Goal: Use online tool/utility: Utilize a website feature to perform a specific function

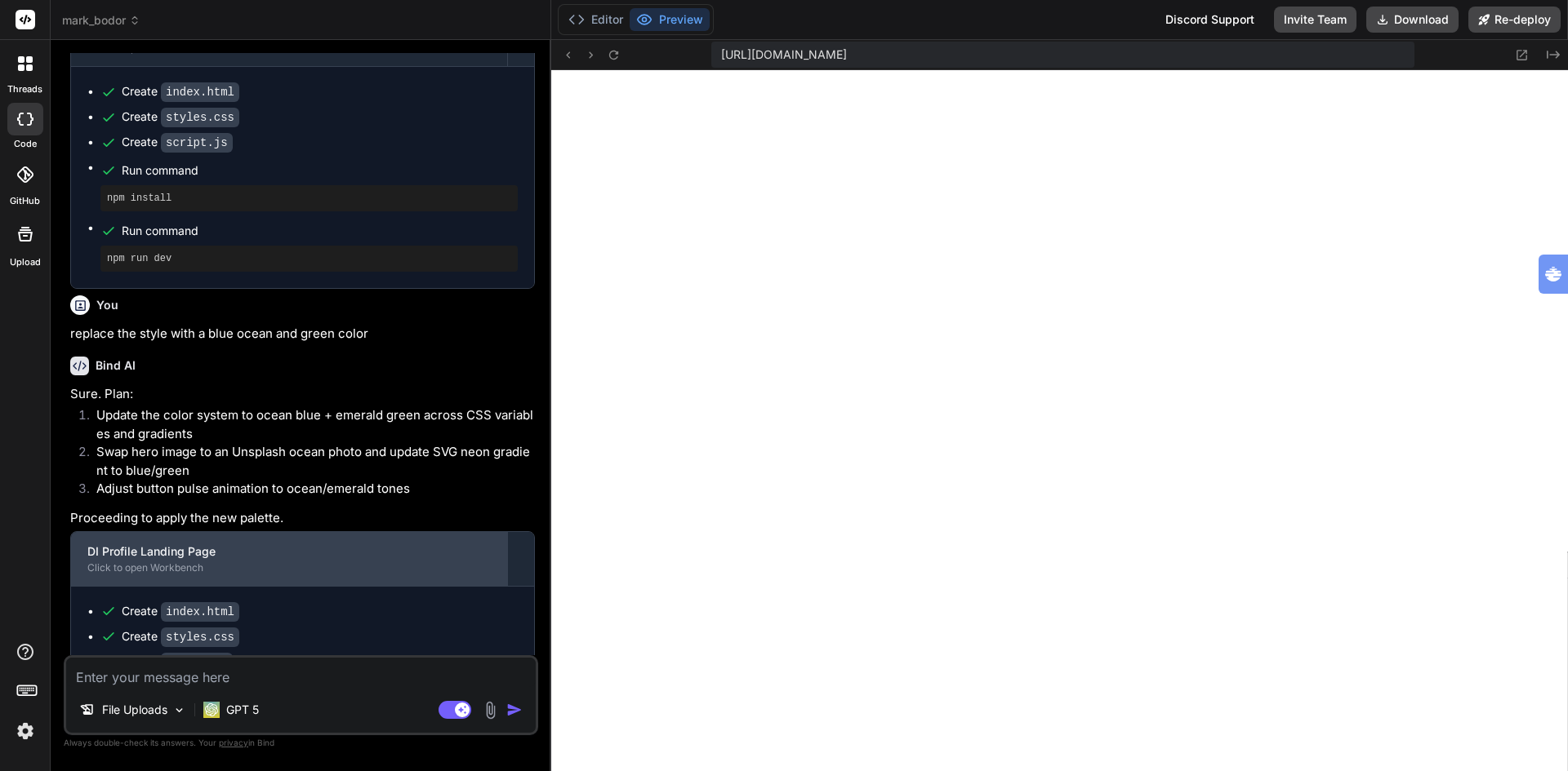
scroll to position [4289, 0]
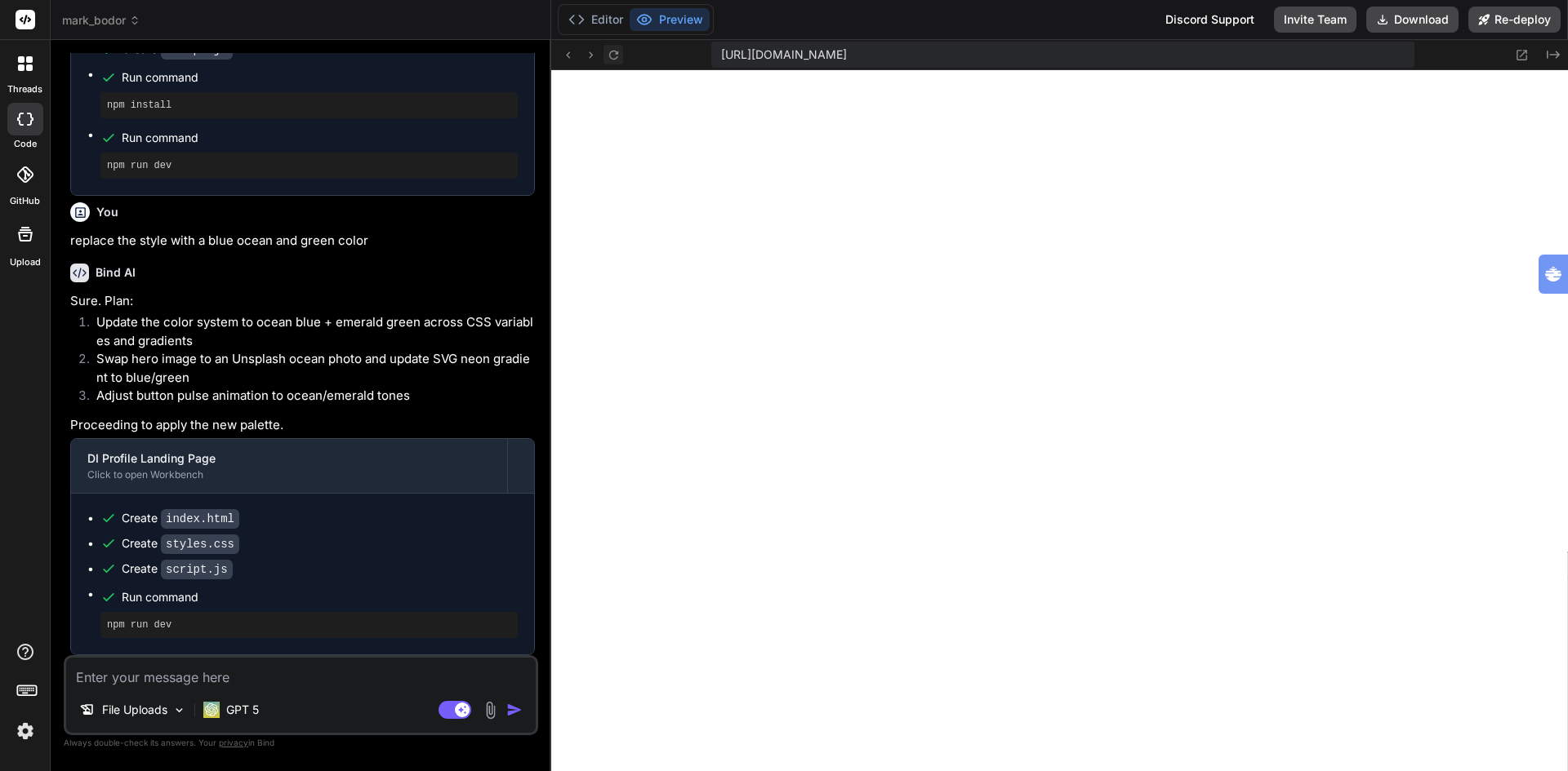
click at [609, 53] on icon at bounding box center [613, 54] width 9 height 9
click at [271, 678] on textarea at bounding box center [301, 672] width 470 height 30
type textarea "m"
type textarea "x"
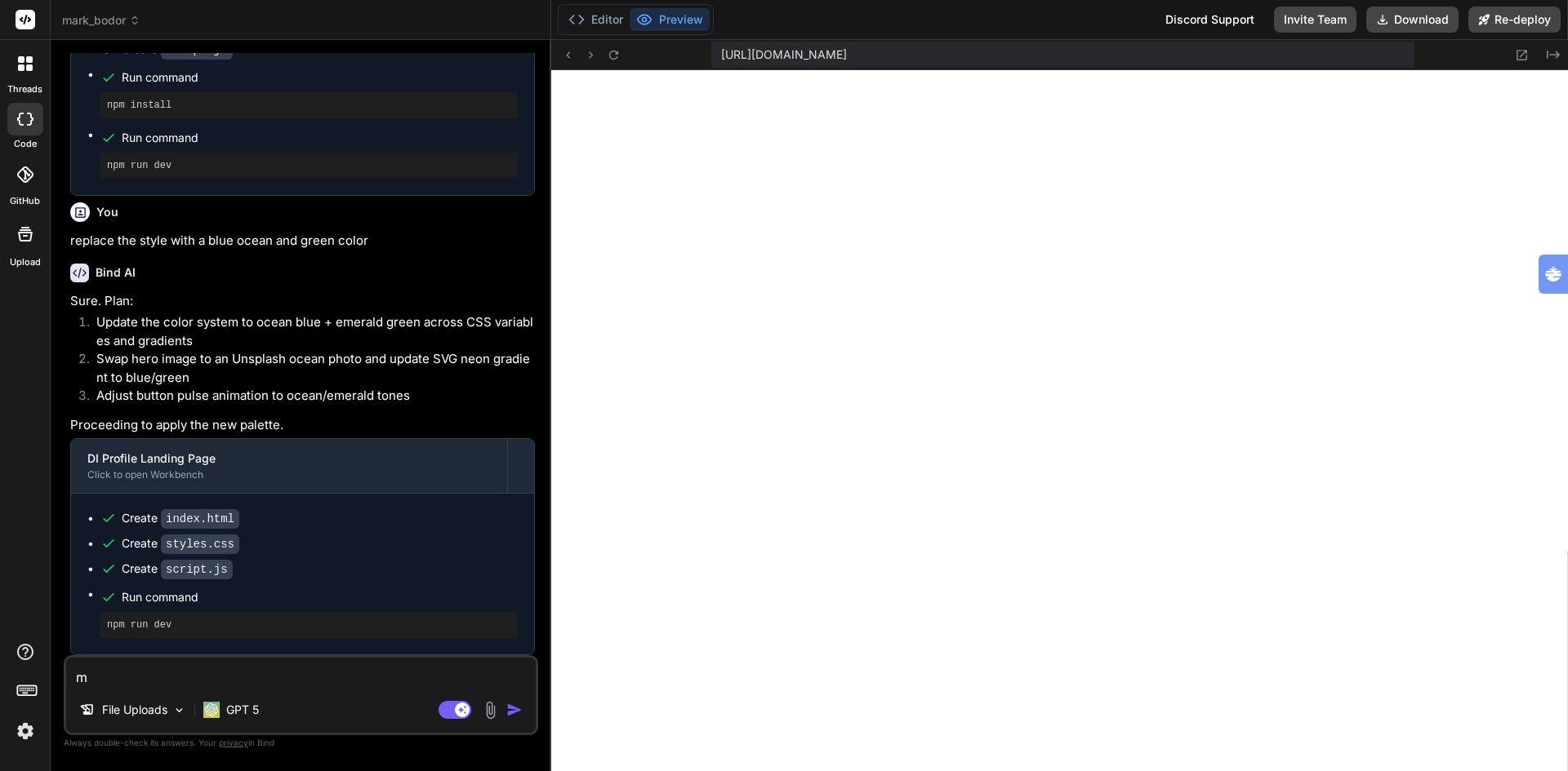
type textarea "ma"
type textarea "x"
type textarea "mak"
type textarea "x"
type textarea "make"
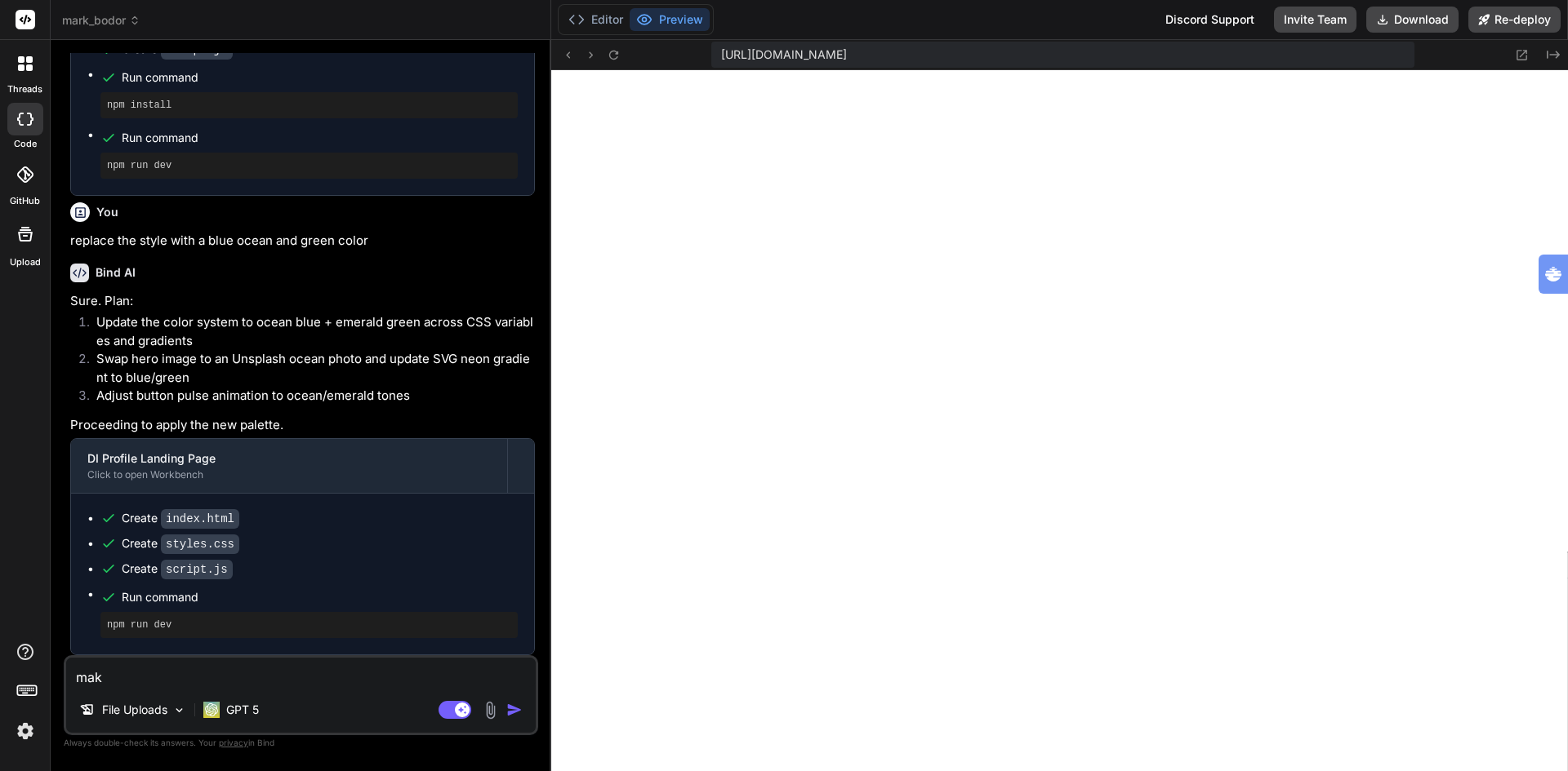
type textarea "x"
type textarea "make"
type textarea "x"
type textarea "make t"
type textarea "x"
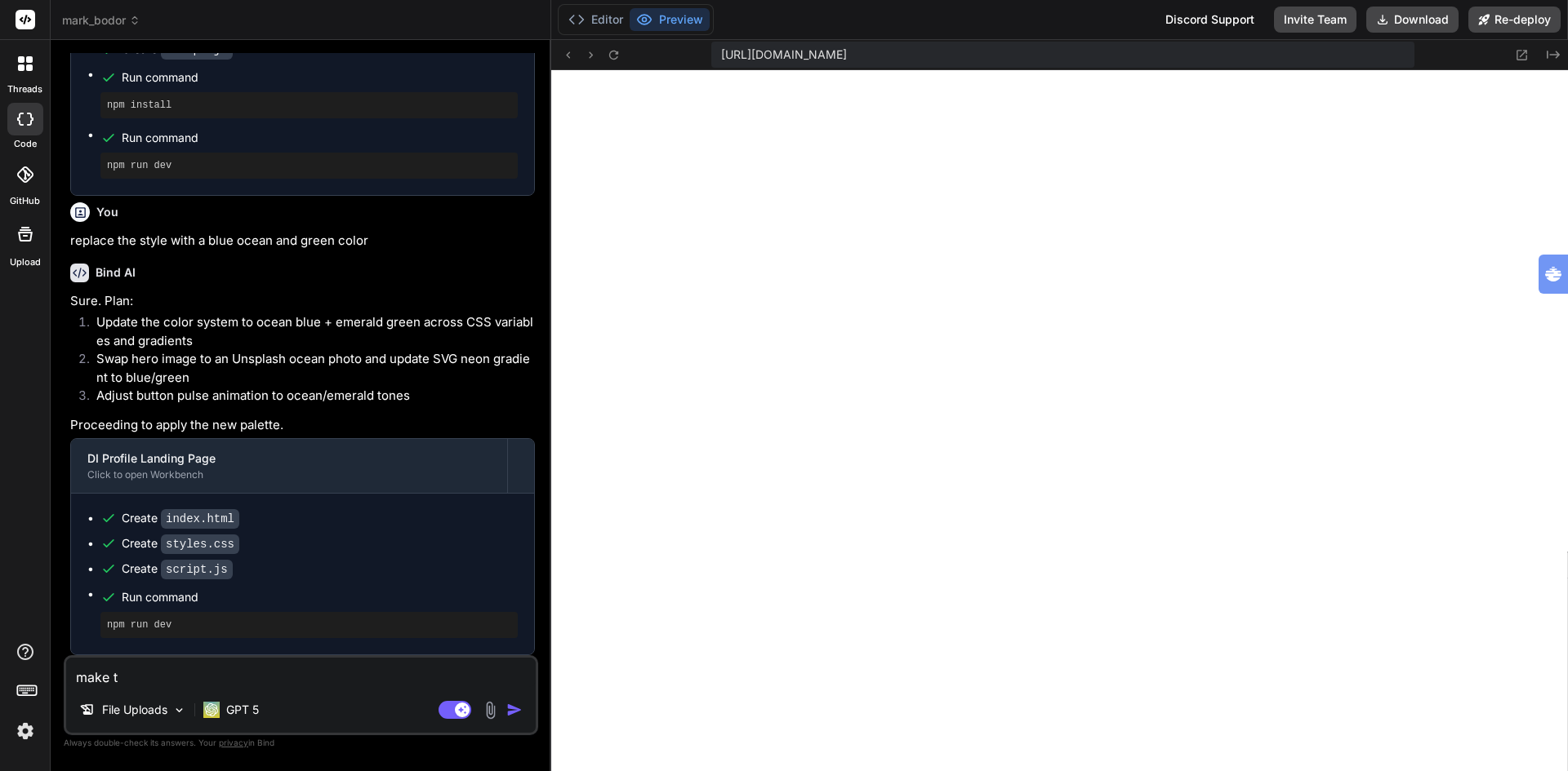
type textarea "make th"
type textarea "x"
type textarea "make thj"
type textarea "x"
type textarea "make thje"
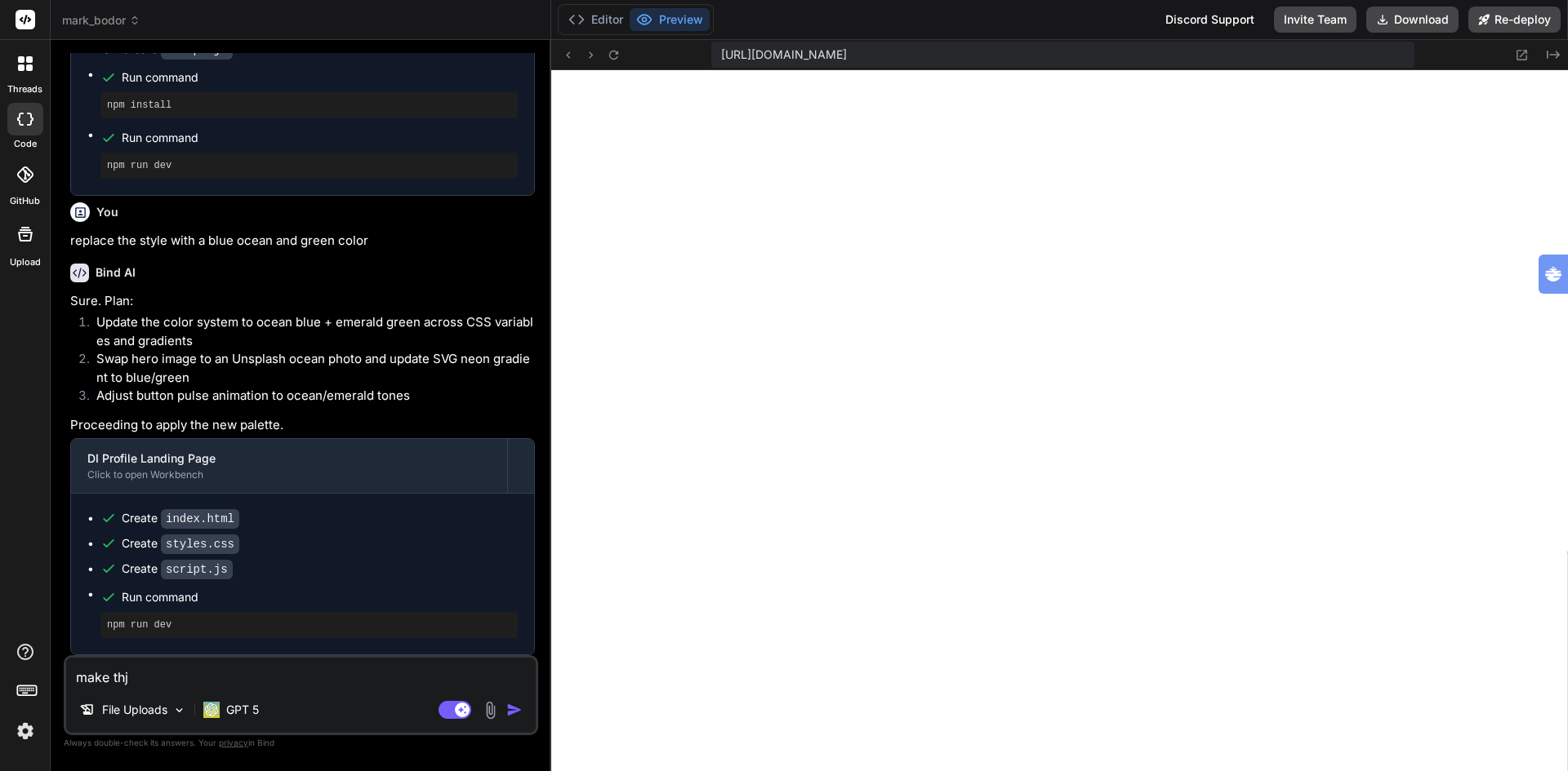
type textarea "x"
type textarea "make thje"
type textarea "x"
type textarea "make thje"
type textarea "x"
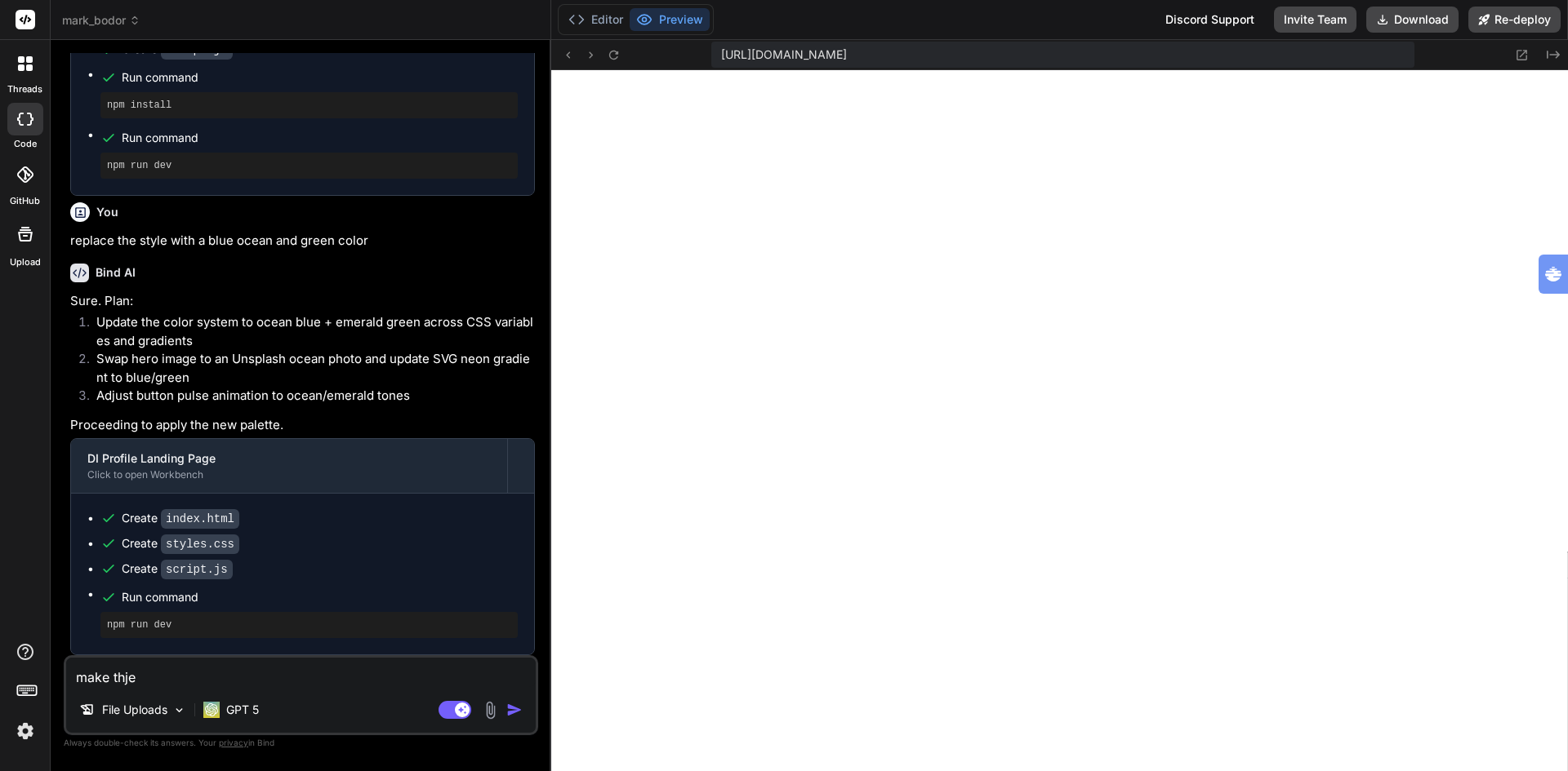
type textarea "make thj"
type textarea "x"
type textarea "make th"
type textarea "x"
type textarea "make the"
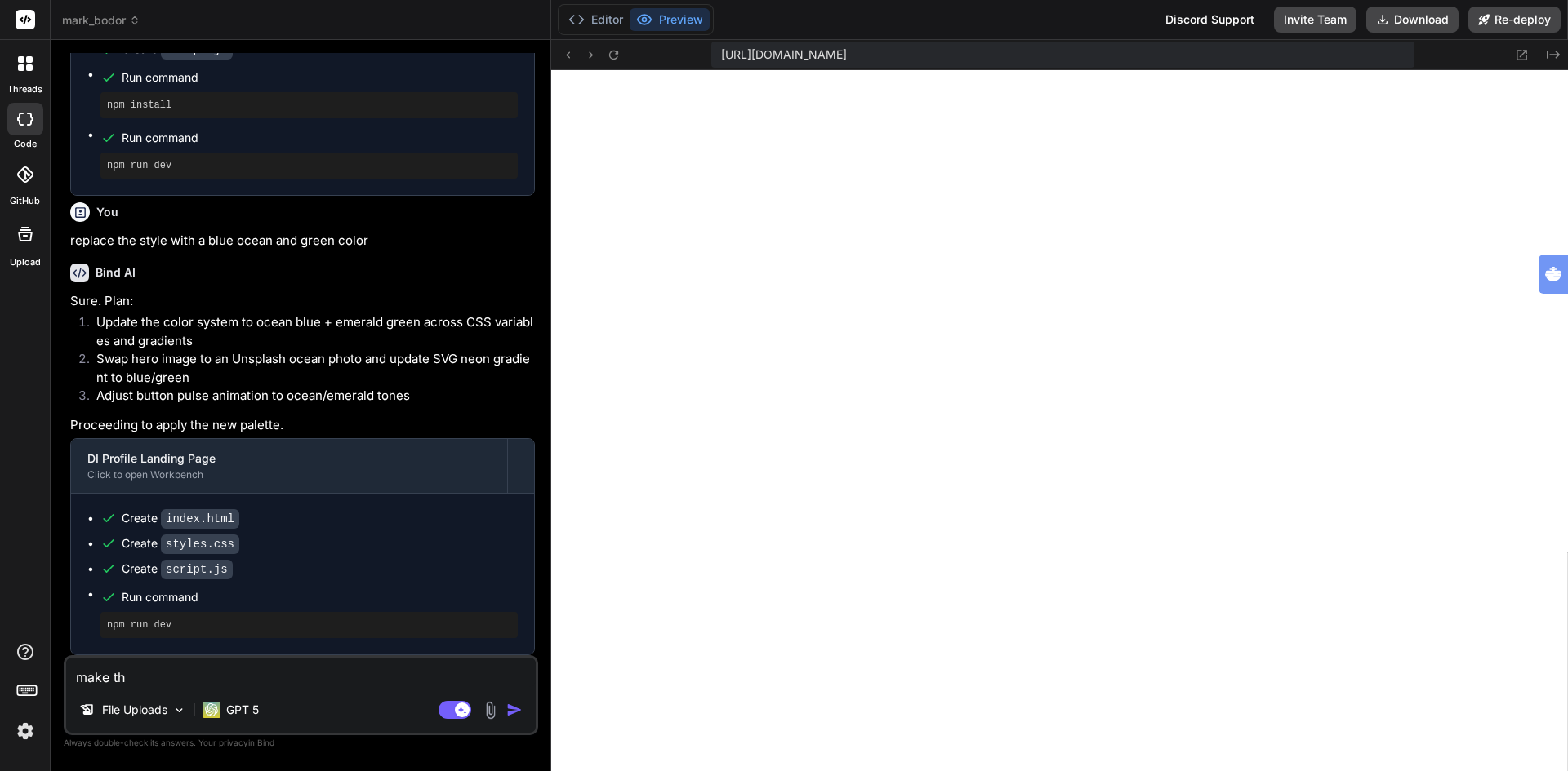
type textarea "x"
type textarea "make the"
type textarea "x"
type textarea "make the C"
type textarea "x"
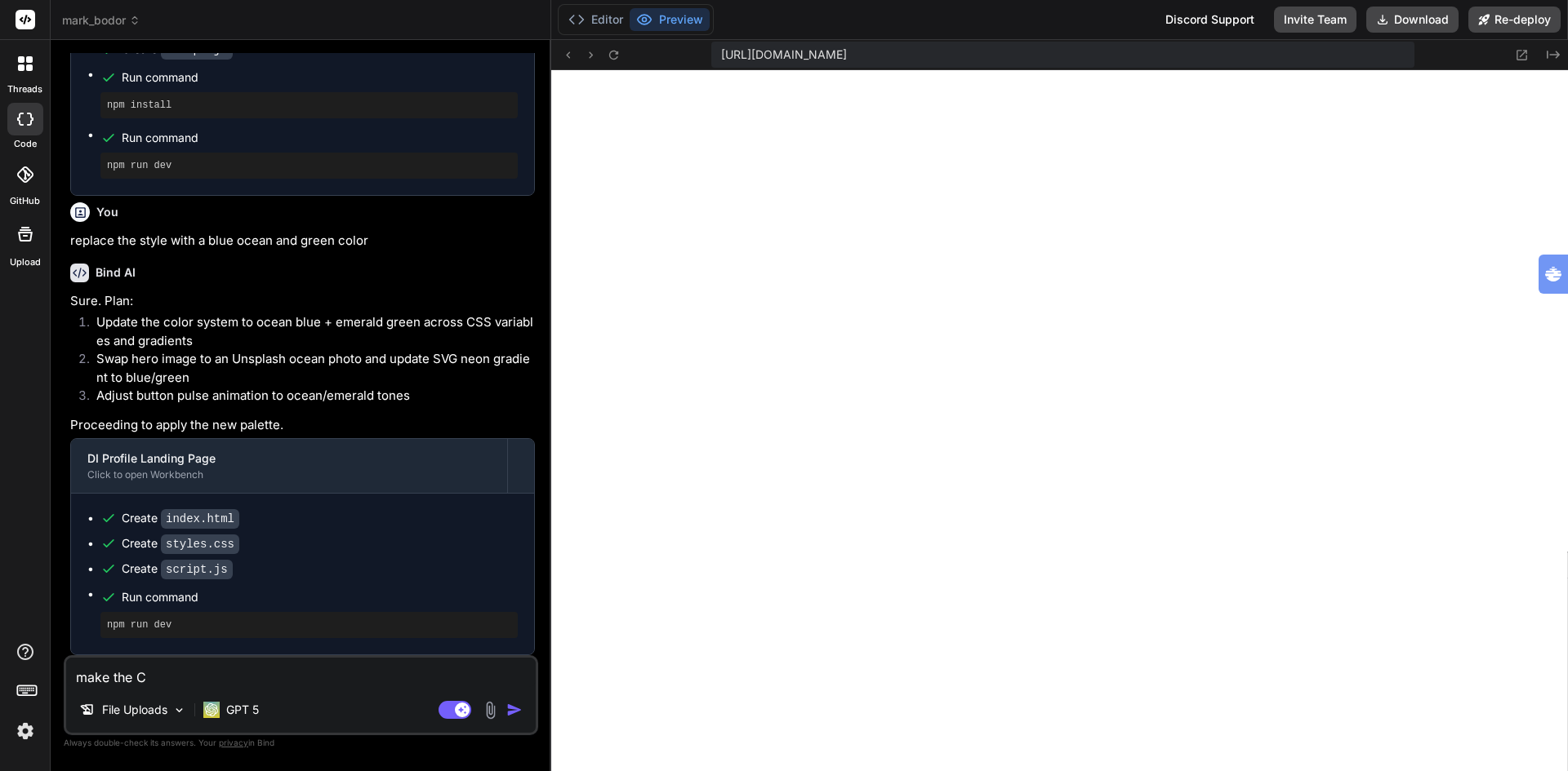
type textarea "make the CT"
type textarea "x"
type textarea "make the CT"
type textarea "x"
type textarea "make the CT A"
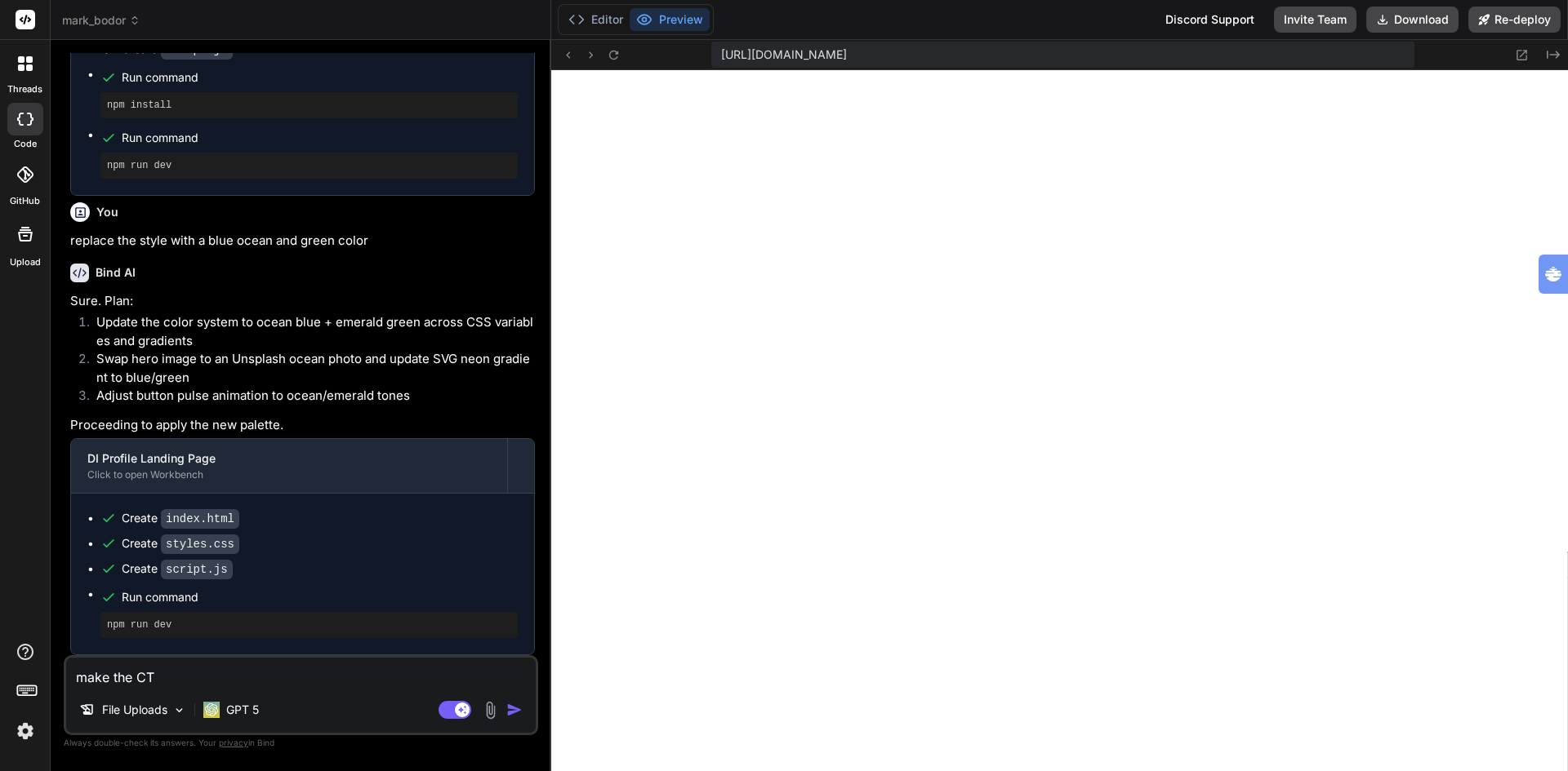
type textarea "x"
type textarea "make the CT Ab"
type textarea "x"
type textarea "make the CT A"
type textarea "x"
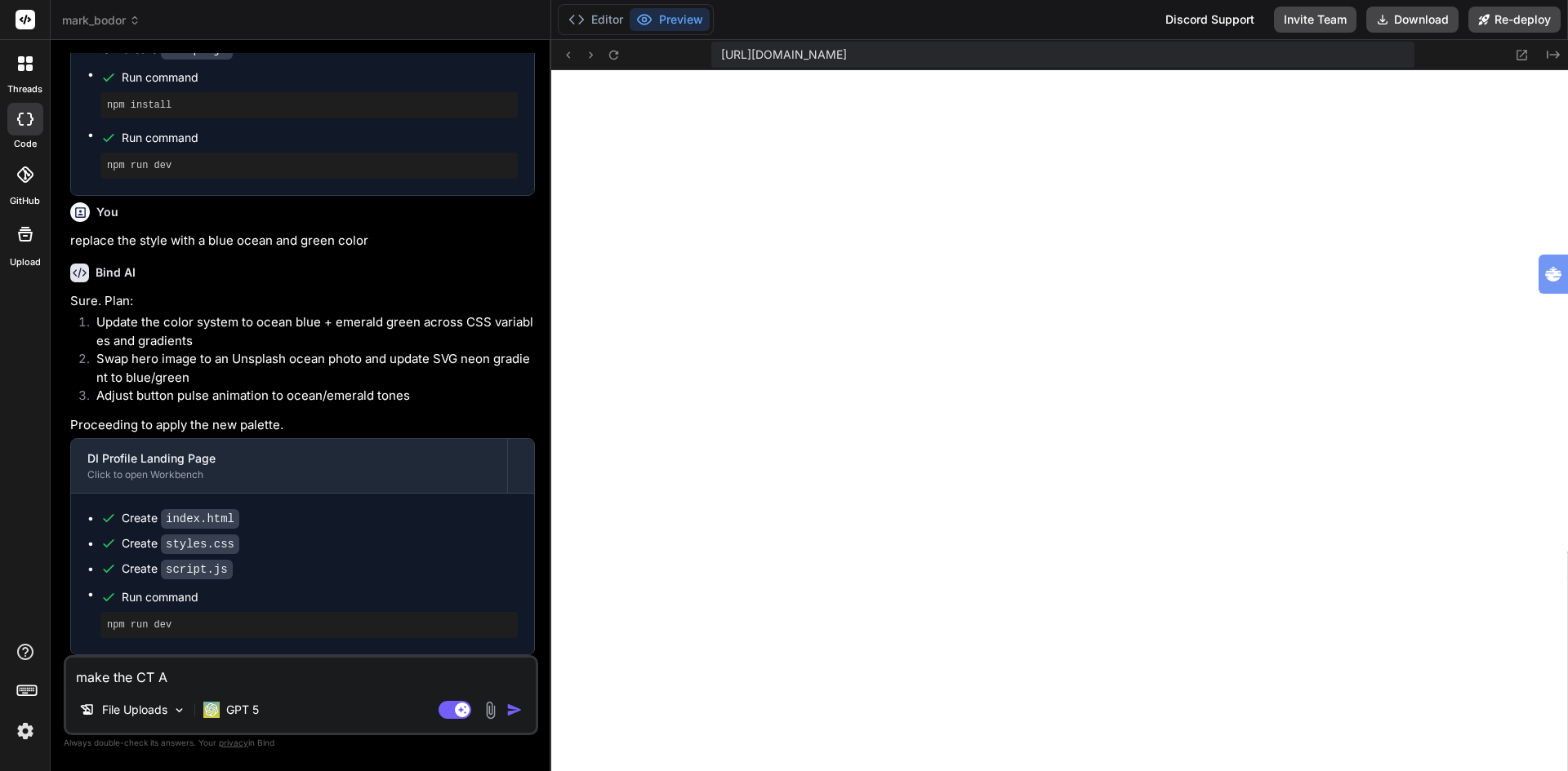
type textarea "make the CT"
type textarea "x"
type textarea "make the CT"
type textarea "x"
type textarea "make the CTA"
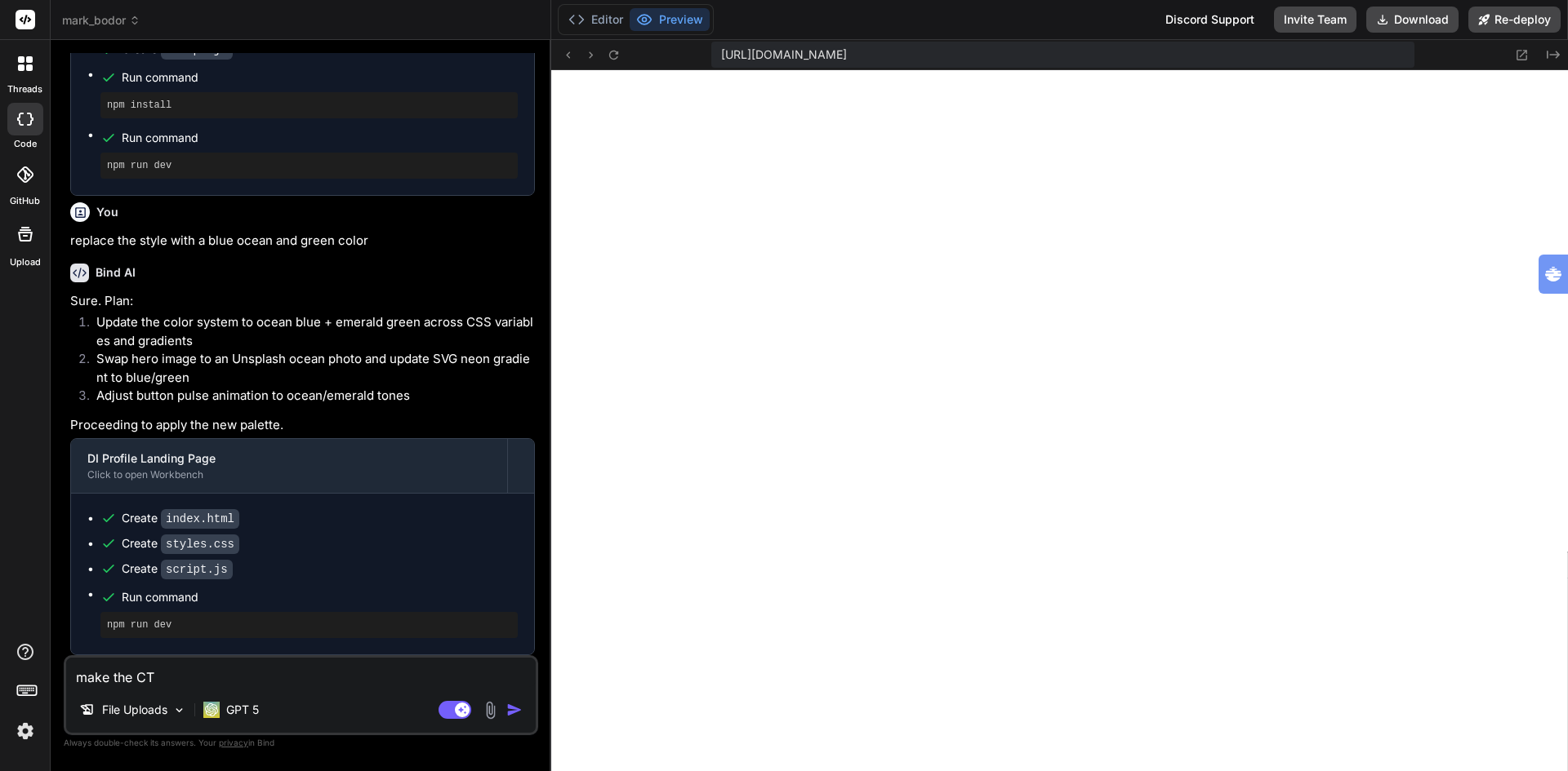
type textarea "x"
type textarea "make the CTA"
type textarea "x"
type textarea "make the CTA b"
type textarea "x"
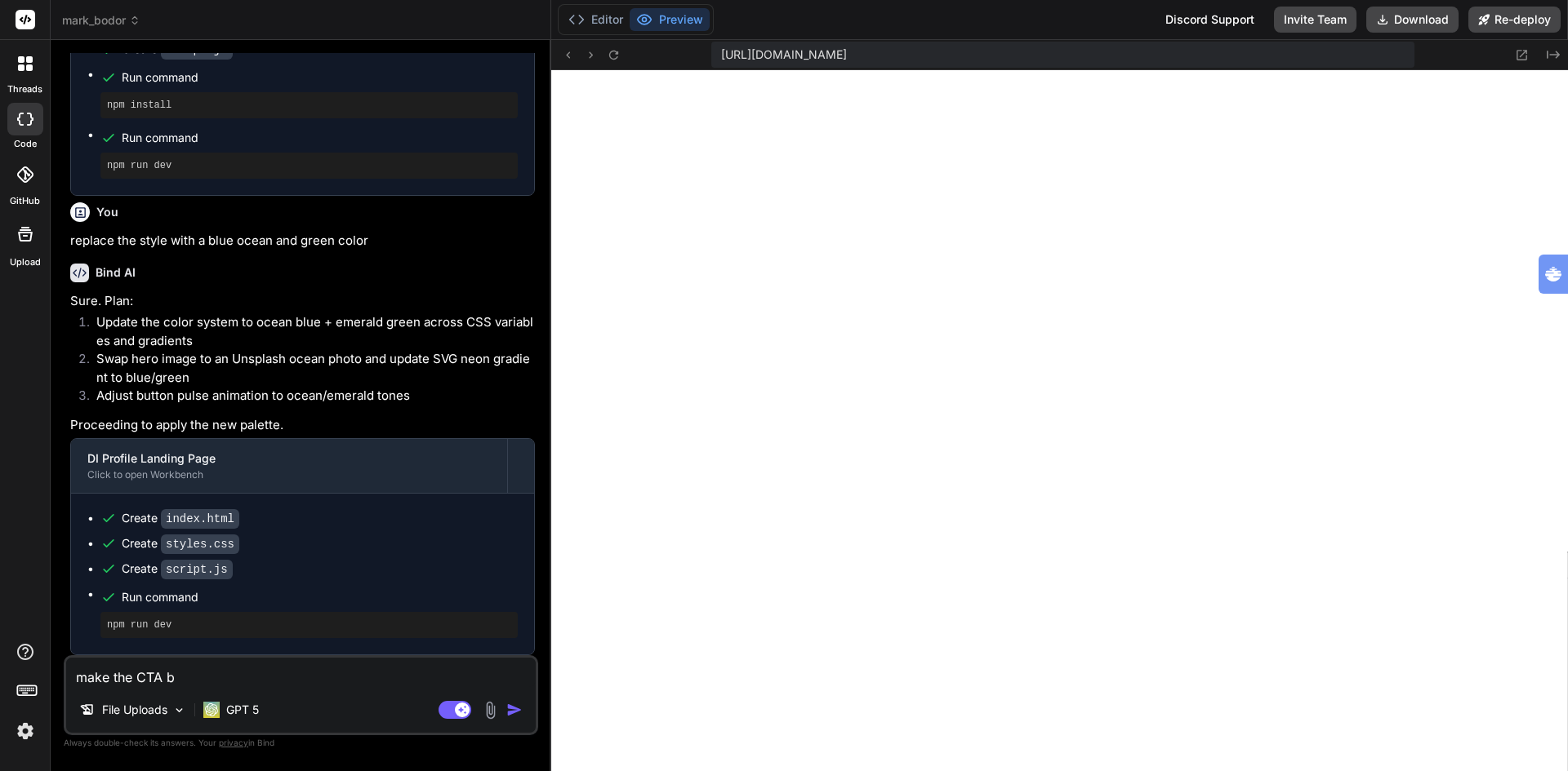
type textarea "make the CTA bu"
type textarea "x"
type textarea "make the CTA but"
type textarea "x"
type textarea "make the CTA butt"
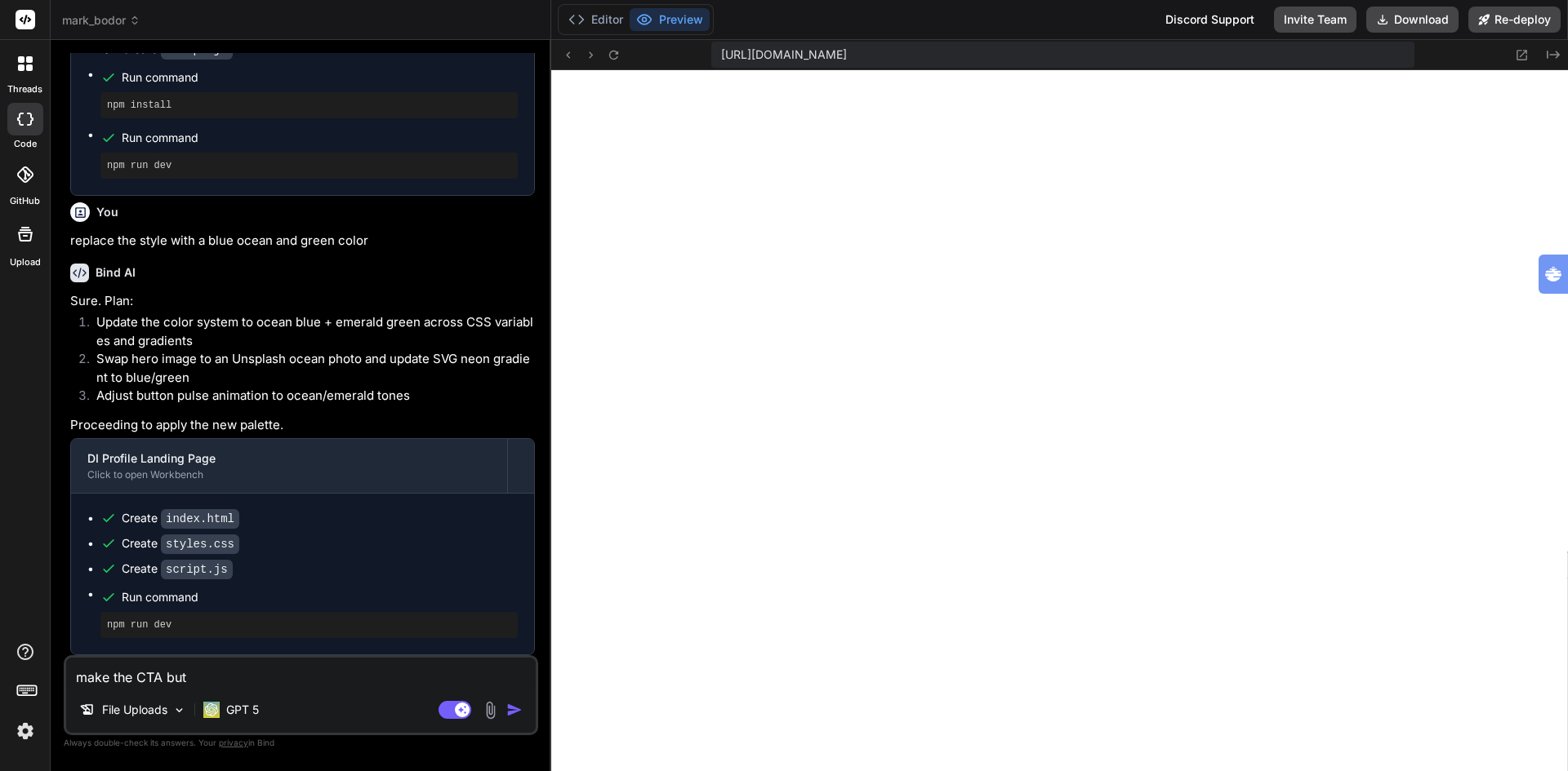
type textarea "x"
type textarea "make the CTA butto"
type textarea "x"
type textarea "make the CTA button"
type textarea "x"
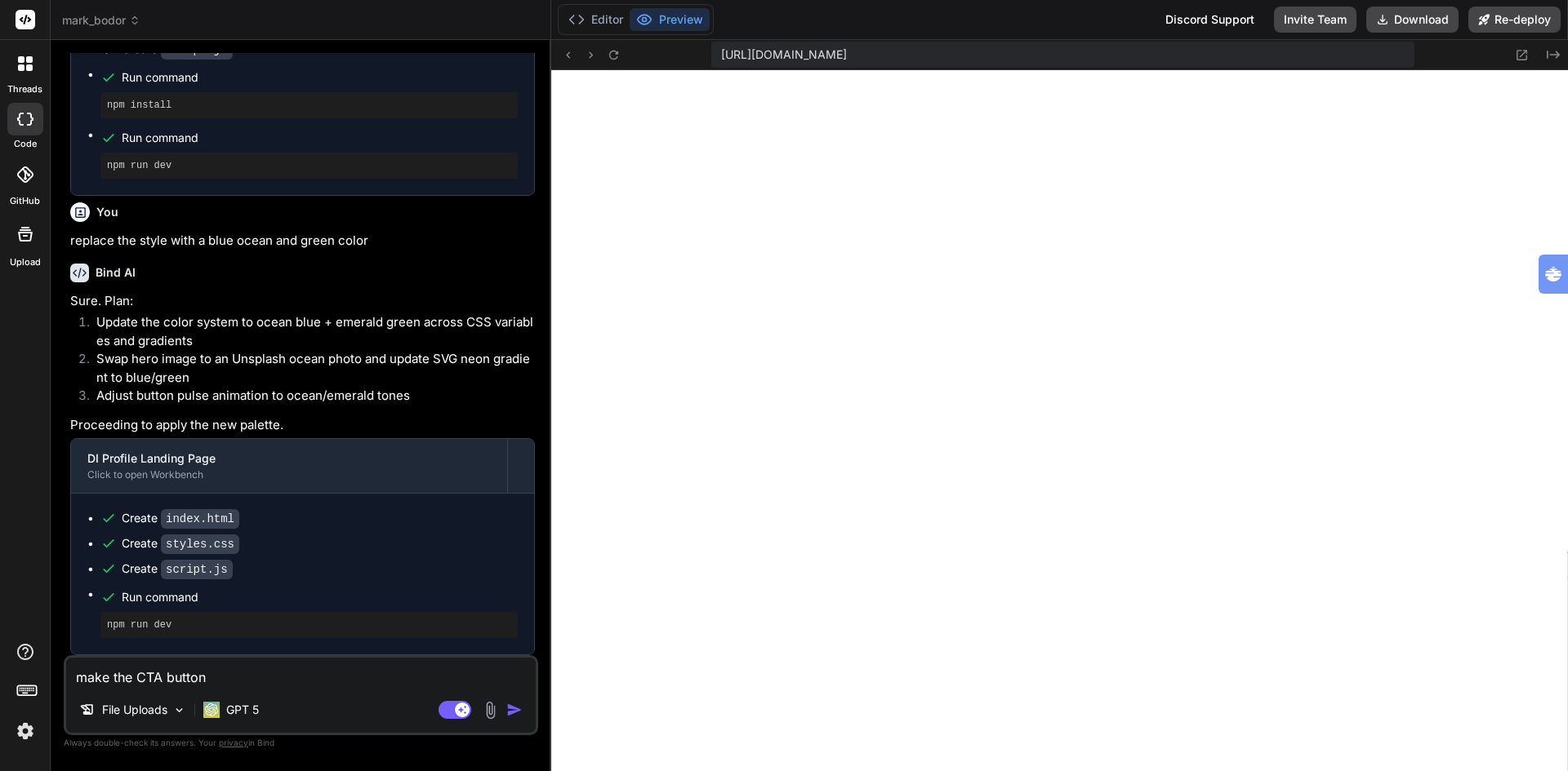
type textarea "make the CTA button"
type textarea "x"
type textarea "make the CTA button O"
type textarea "x"
type textarea "make the CTA button On"
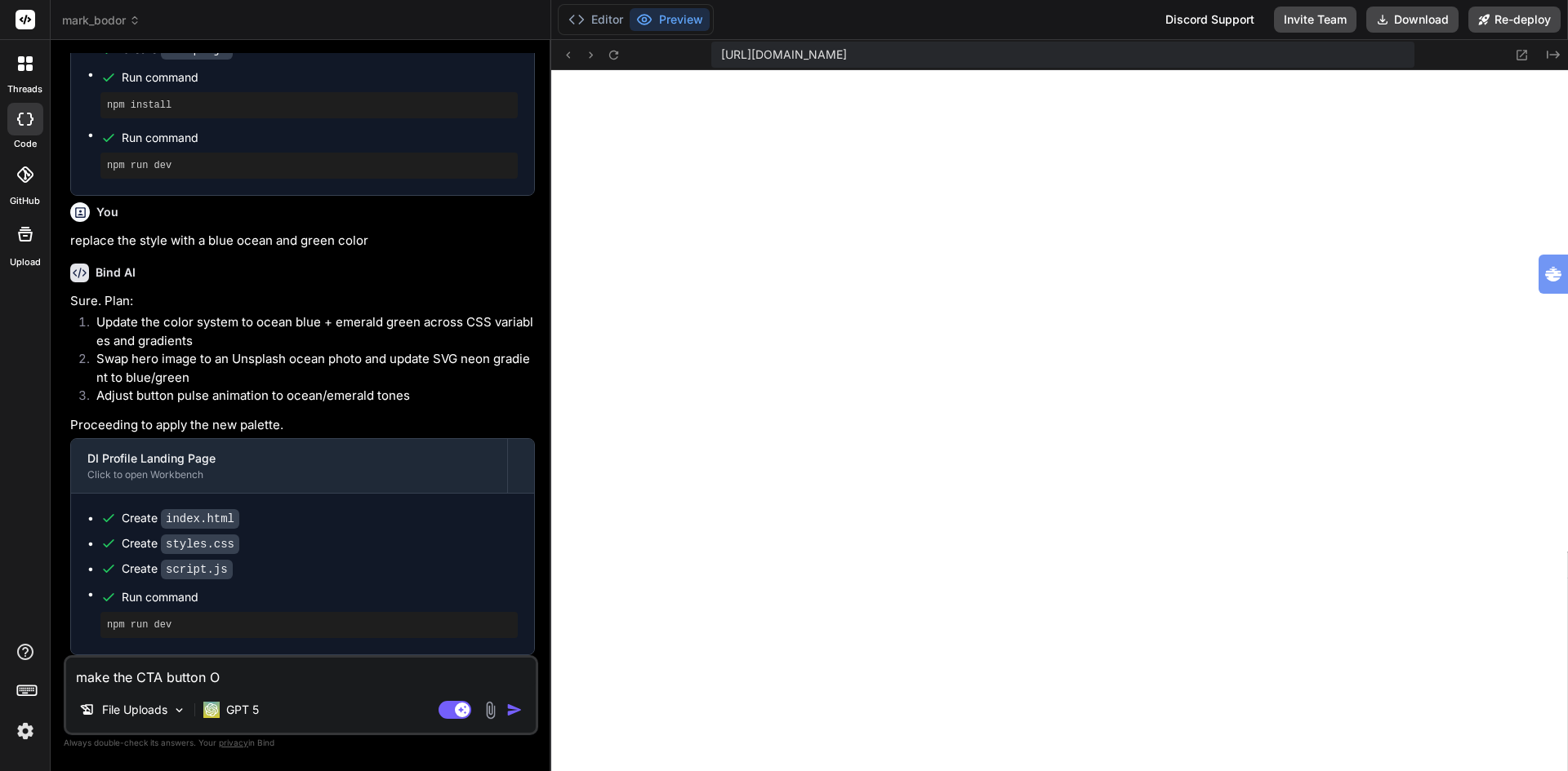
type textarea "x"
type textarea "make the CTA button Ont"
type textarea "x"
type textarea "make the CTA button Ontv"
type textarea "x"
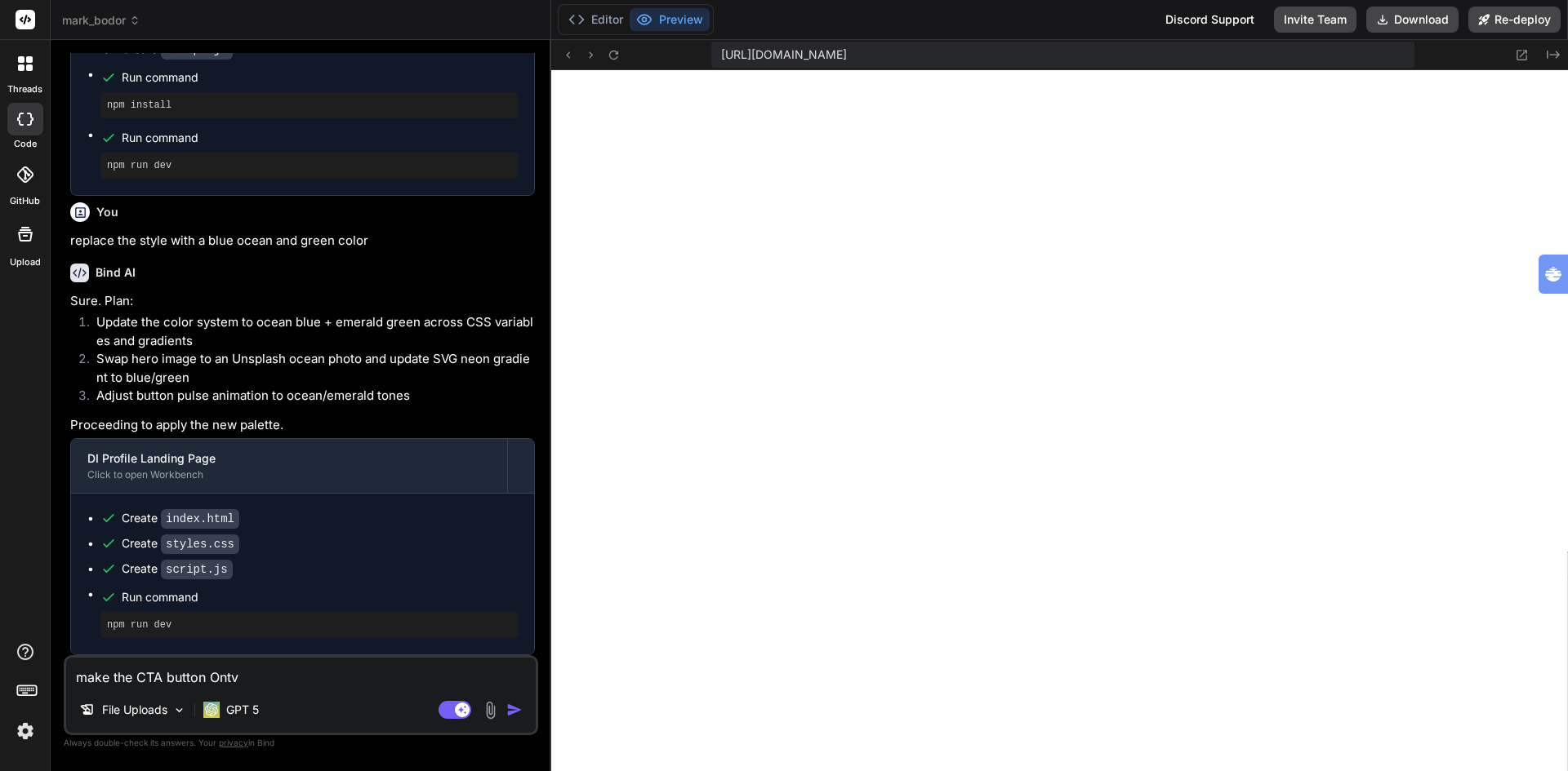
type textarea "make the CTA button Ontva"
type textarea "x"
type textarea "make the CTA button Ontvan"
type textarea "x"
type textarea "make the CTA button Ontvang"
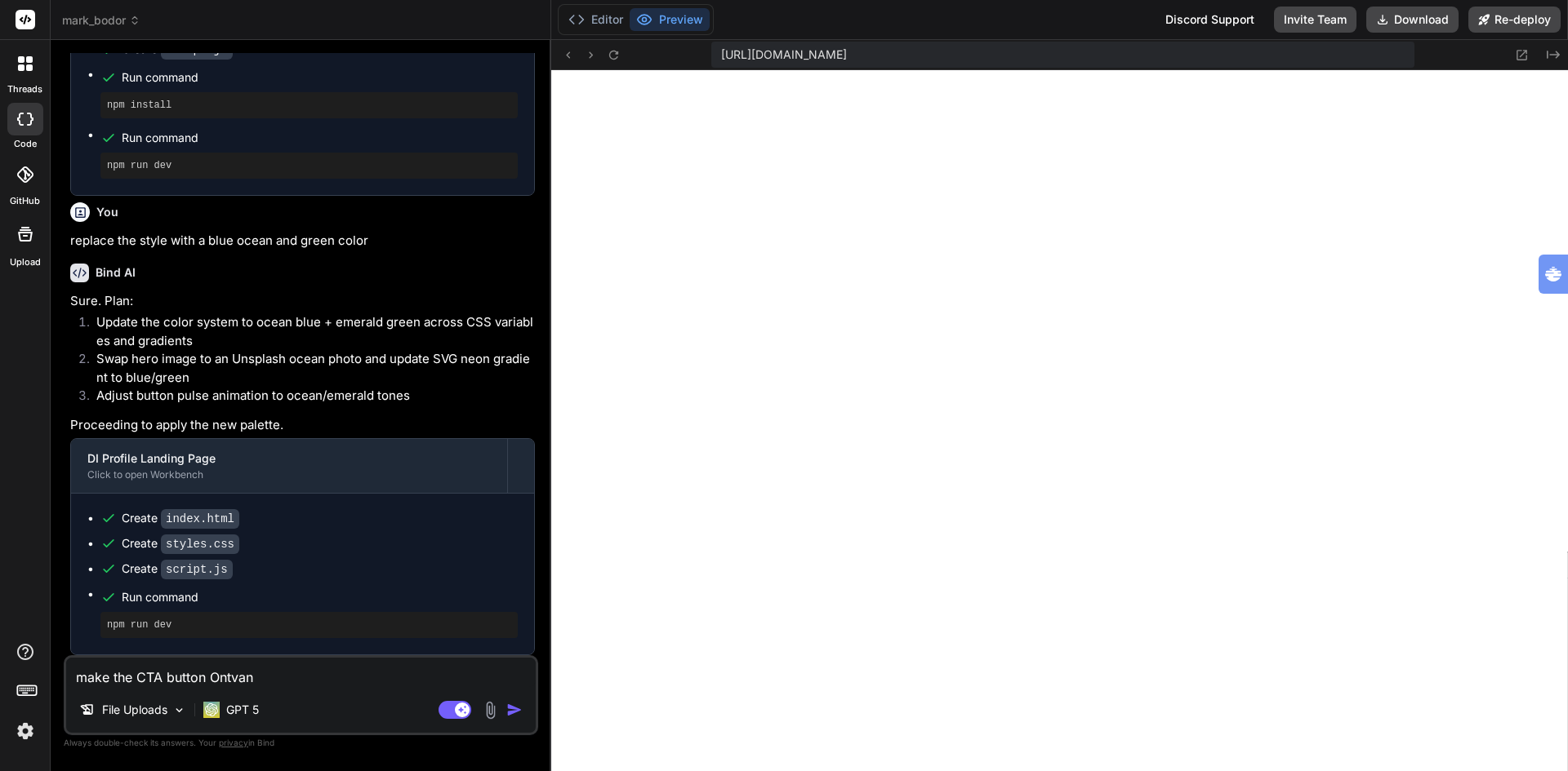
type textarea "x"
type textarea "make the CTA button Ontvang"
type textarea "x"
type textarea "make the CTA button Ontvang b"
type textarea "x"
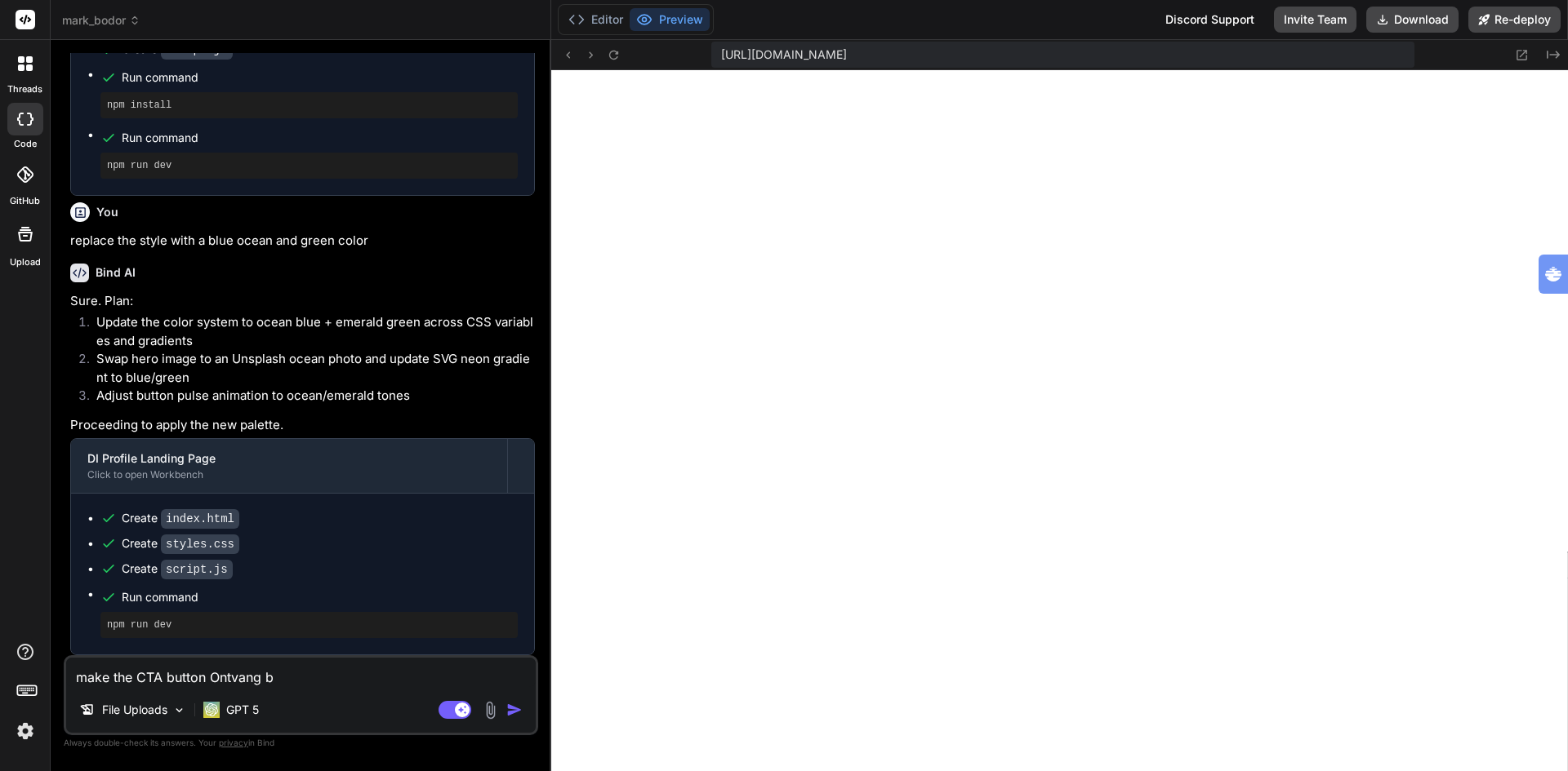
type textarea "make the CTA button Ontvang br"
type textarea "x"
type textarea "make the CTA button Ontvang bro"
type textarea "x"
type textarea "make the CTA button Ontvang broc"
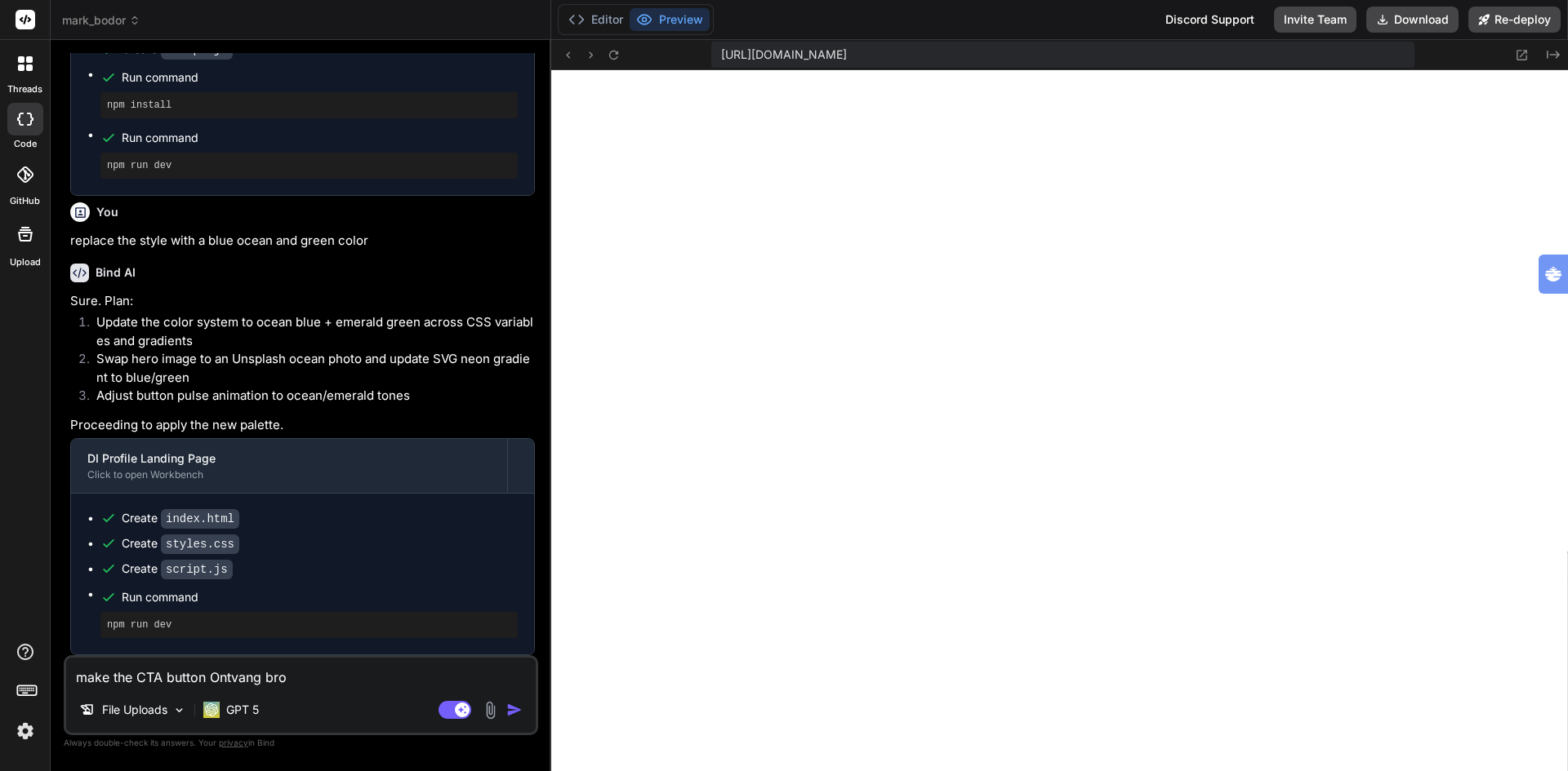
type textarea "x"
type textarea "make the CTA button Ontvang broch"
type textarea "x"
type textarea "make the CTA button Ontvang [PERSON_NAME]"
type textarea "x"
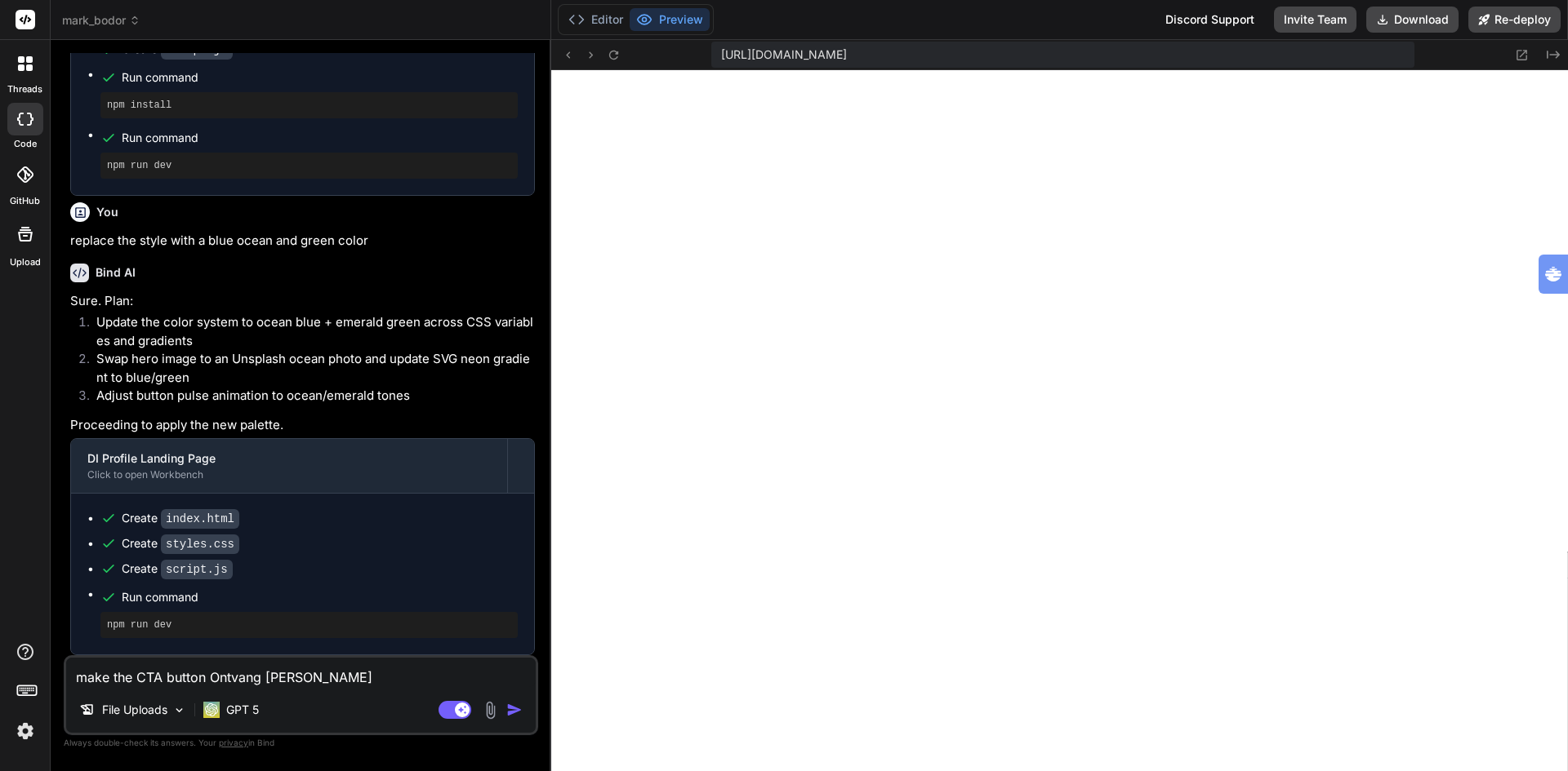
type textarea "make the CTA button Ontvang brochur"
type textarea "x"
type textarea "make the CTA button Ontvang brochure"
type textarea "x"
type textarea "make the CTA button Ontvang brochure"
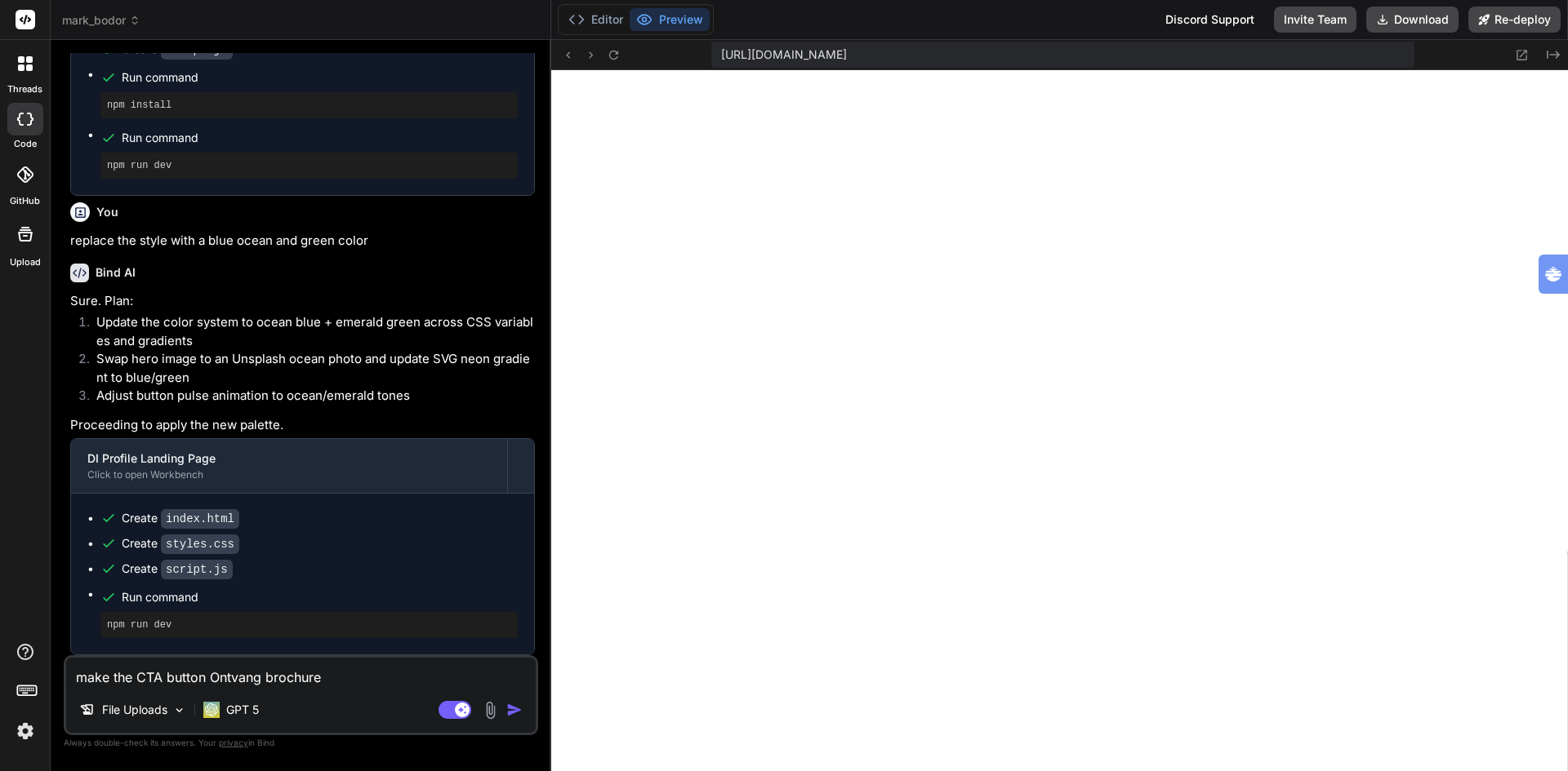
type textarea "x"
type textarea "make the CTA button Ontvang brochure w"
type textarea "x"
type textarea "make the CTA button Ontvang brochure wh"
type textarea "x"
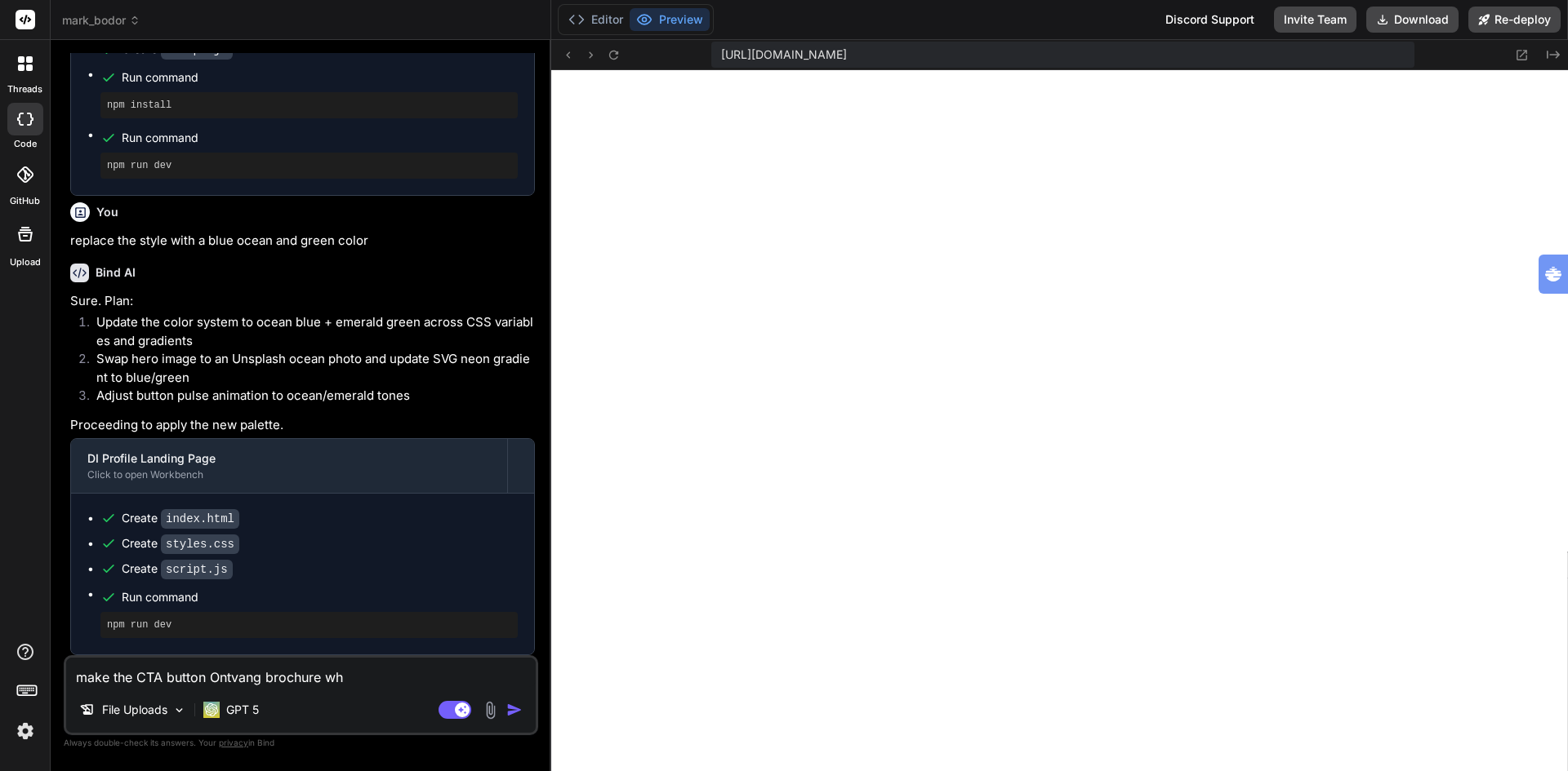
type textarea "make the CTA button Ontvang brochure who"
type textarea "x"
type textarea "make the CTA button Ontvang brochure wh"
type textarea "x"
type textarea "make the CTA button Ontvang brochure whi"
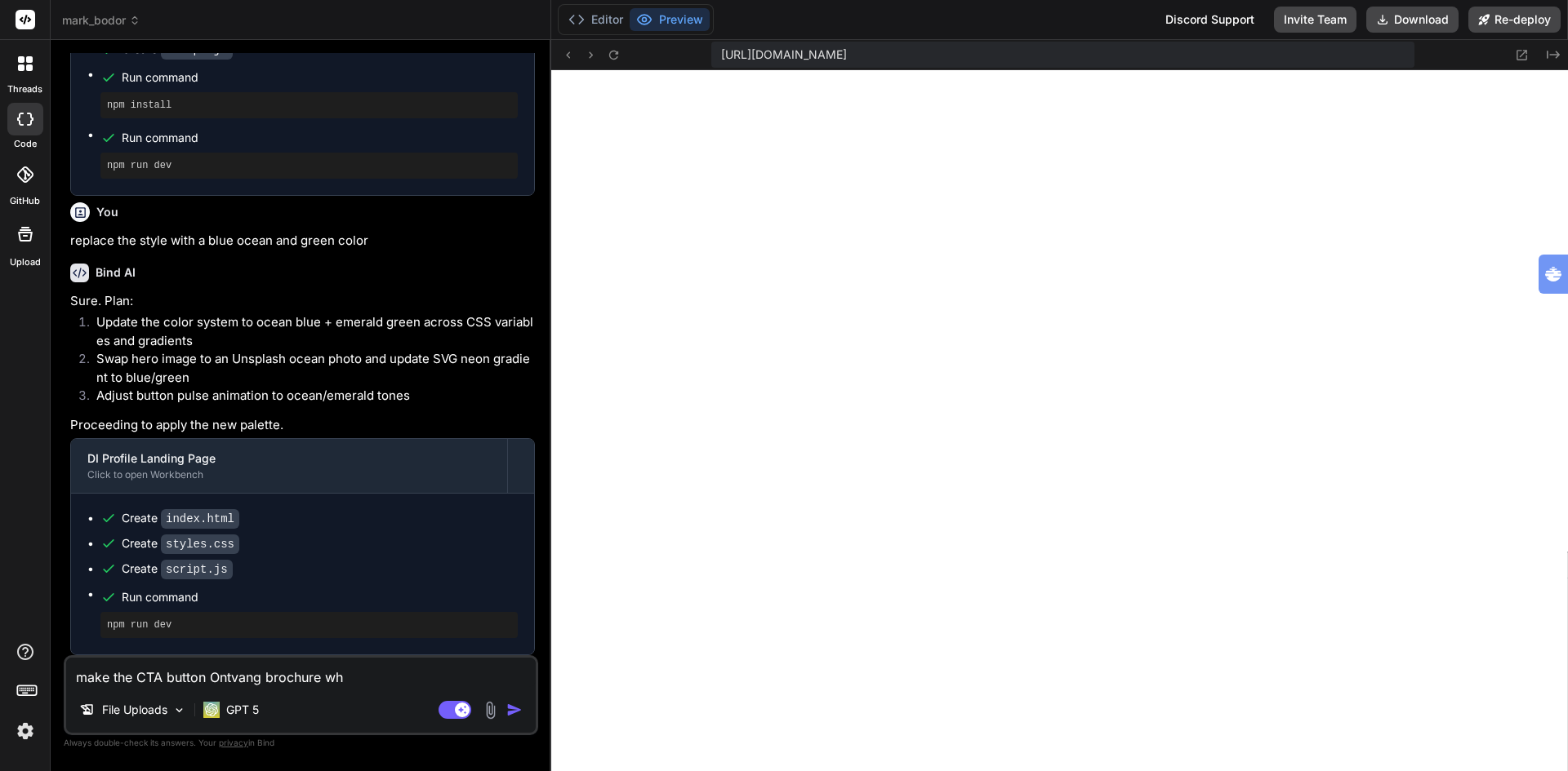
type textarea "x"
type textarea "make the CTA button Ontvang brochure whie"
type textarea "x"
type textarea "make the CTA button Ontvang brochure whiet"
type textarea "x"
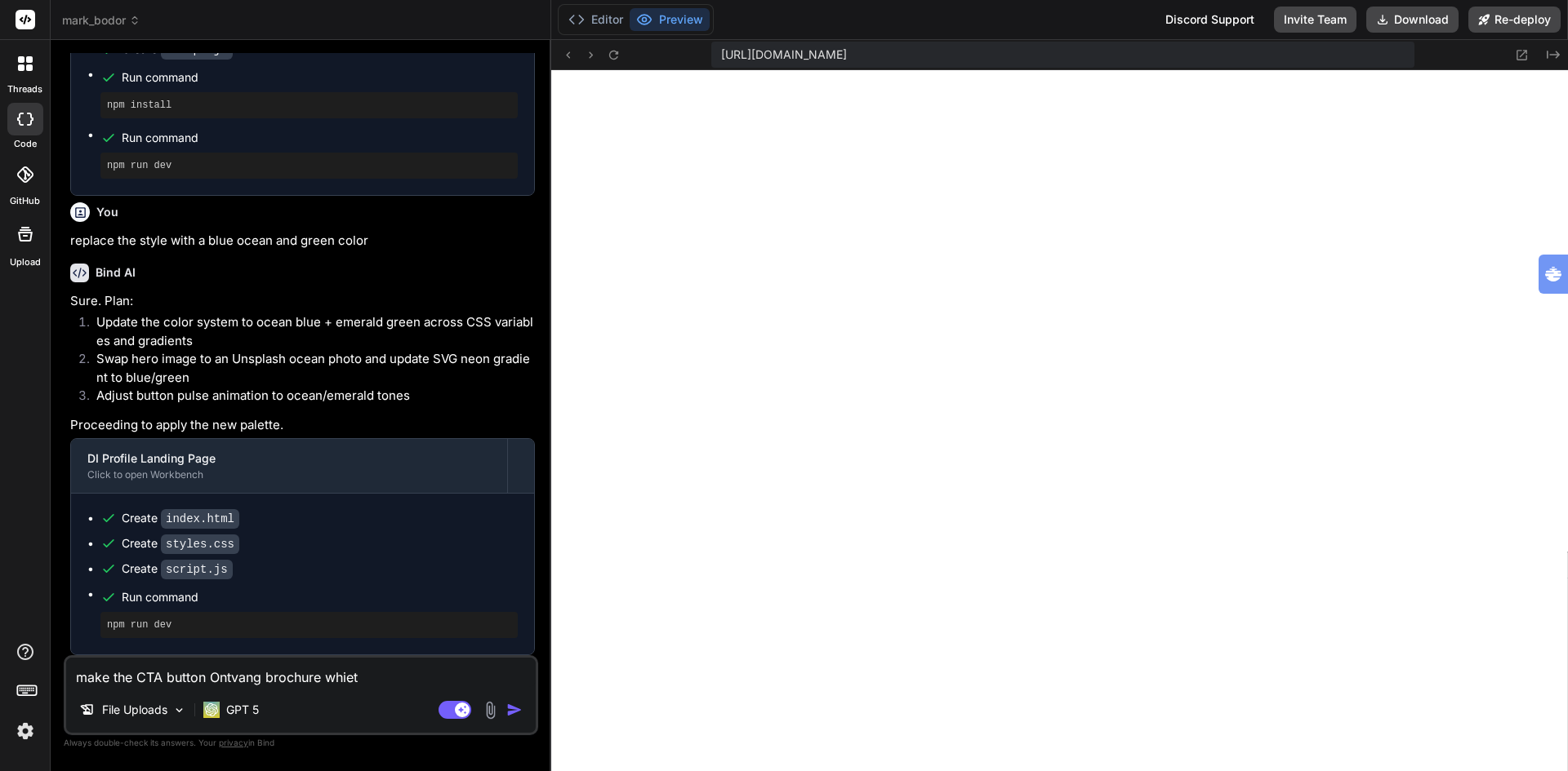
type textarea "make the CTA button Ontvang brochure whie"
type textarea "x"
type textarea "make the CTA button Ontvang brochure whi"
type textarea "x"
type textarea "make the CTA button Ontvang brochure whit"
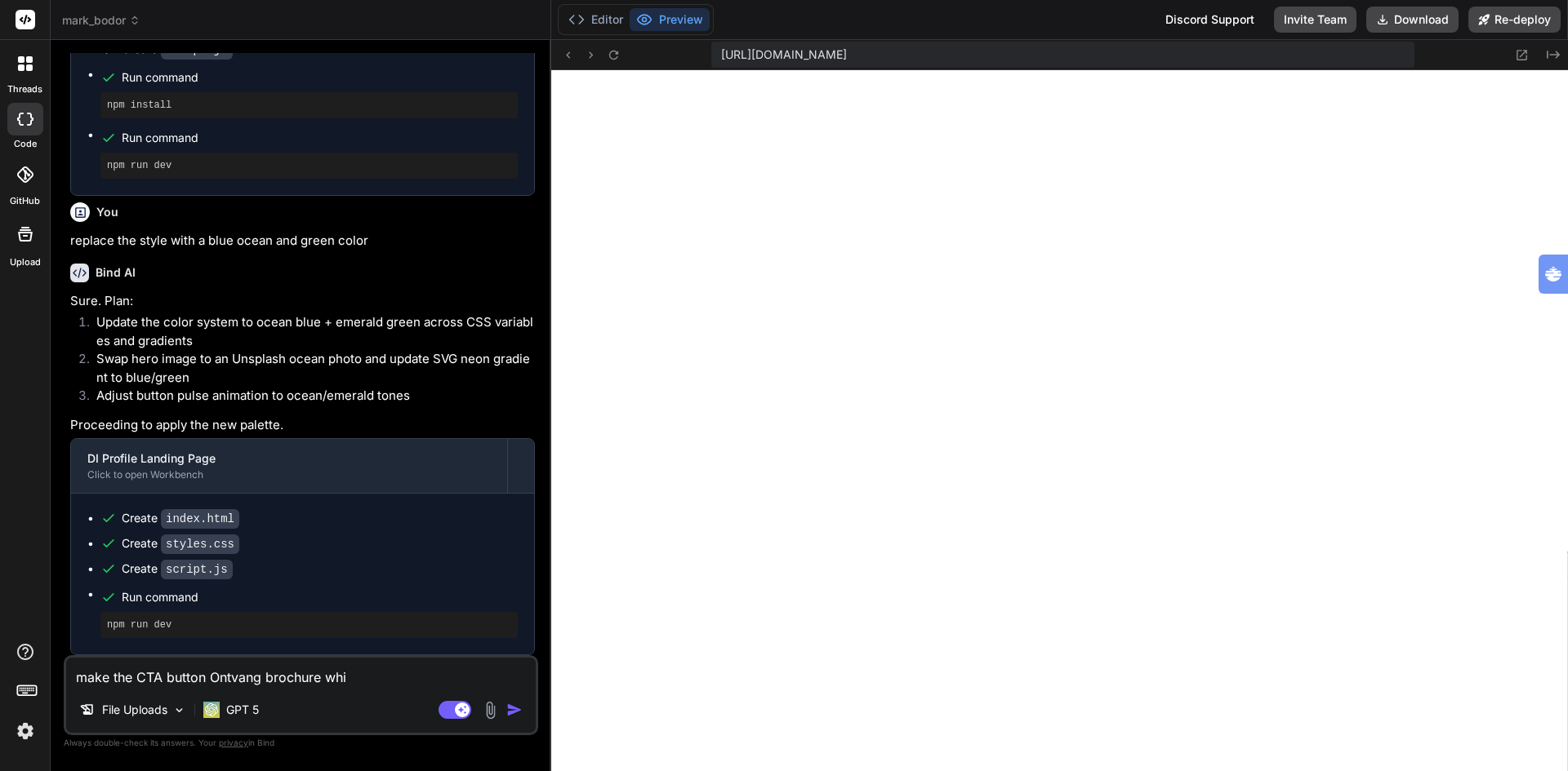
type textarea "x"
type textarea "make the CTA button Ontvang brochure white"
type textarea "x"
type textarea "make the CTA button Ontvang brochure whiteb"
type textarea "x"
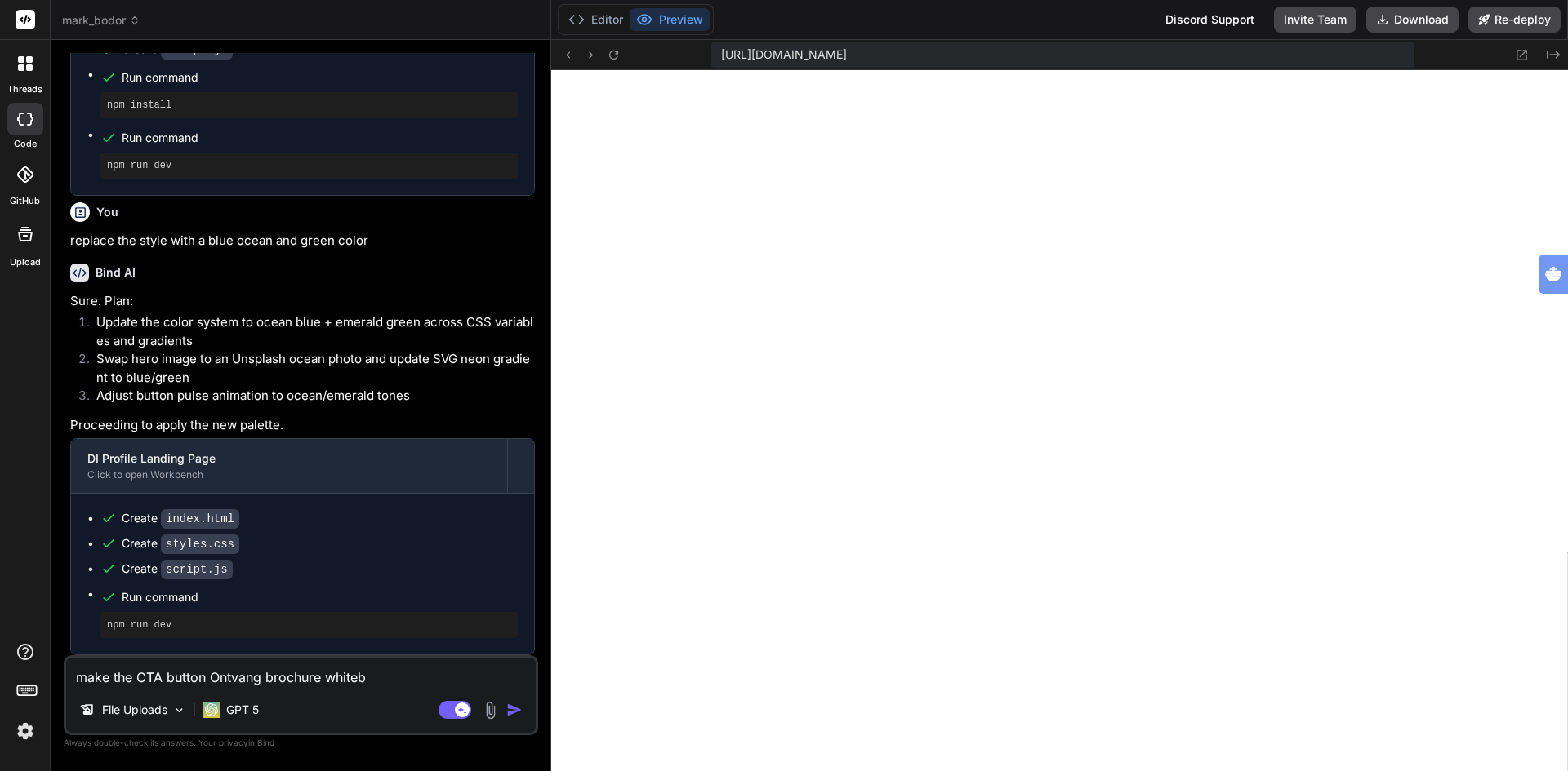
type textarea "make the CTA button Ontvang brochure whiteba"
type textarea "x"
type textarea "make the CTA button Ontvang brochure whitebac"
type textarea "x"
type textarea "make the CTA button Ontvang brochure whiteback"
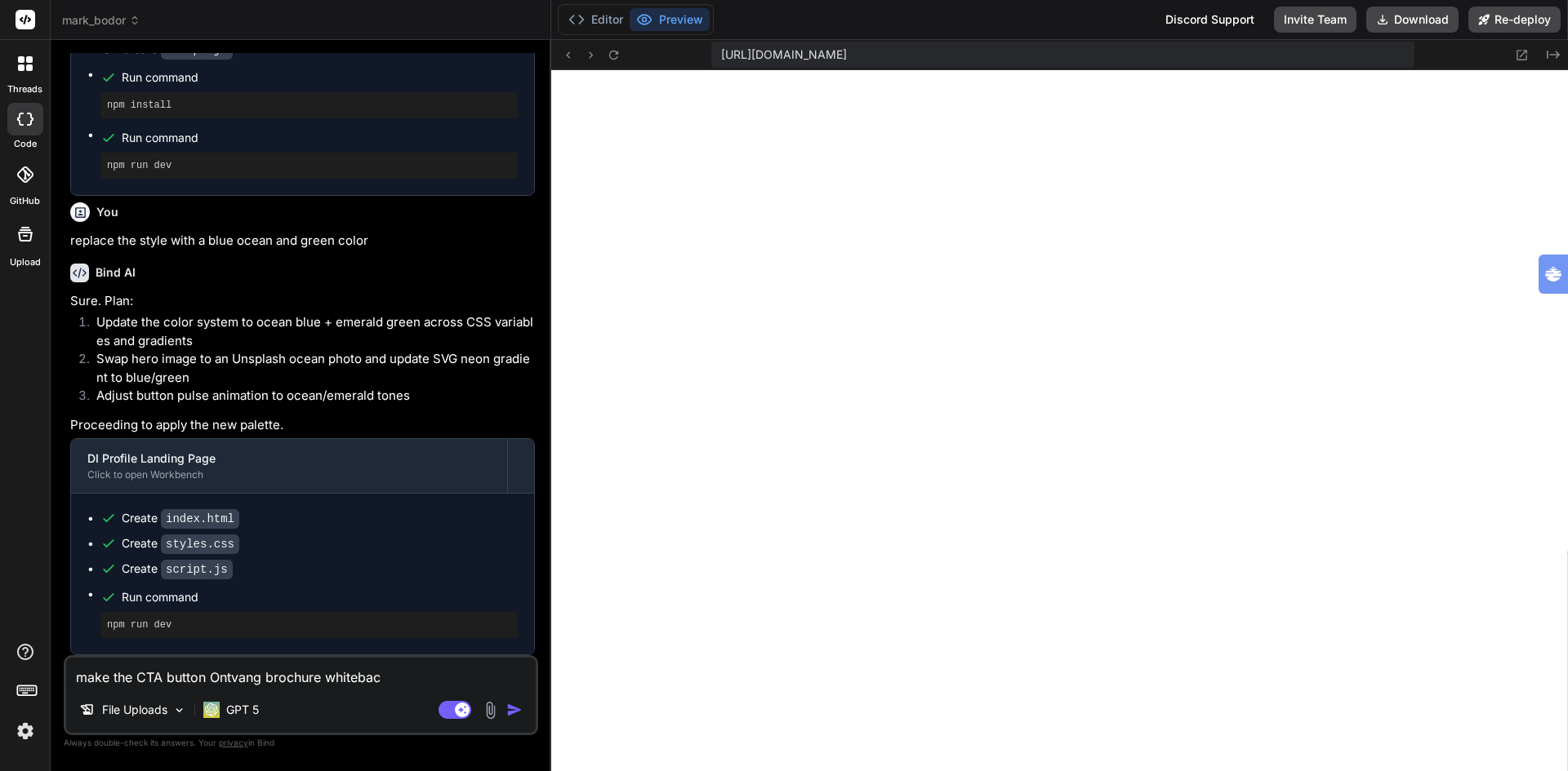
type textarea "x"
type textarea "make the CTA button Ontvang brochure whiteback"
type textarea "x"
type textarea "make the CTA button Ontvang brochure whiteback g"
type textarea "x"
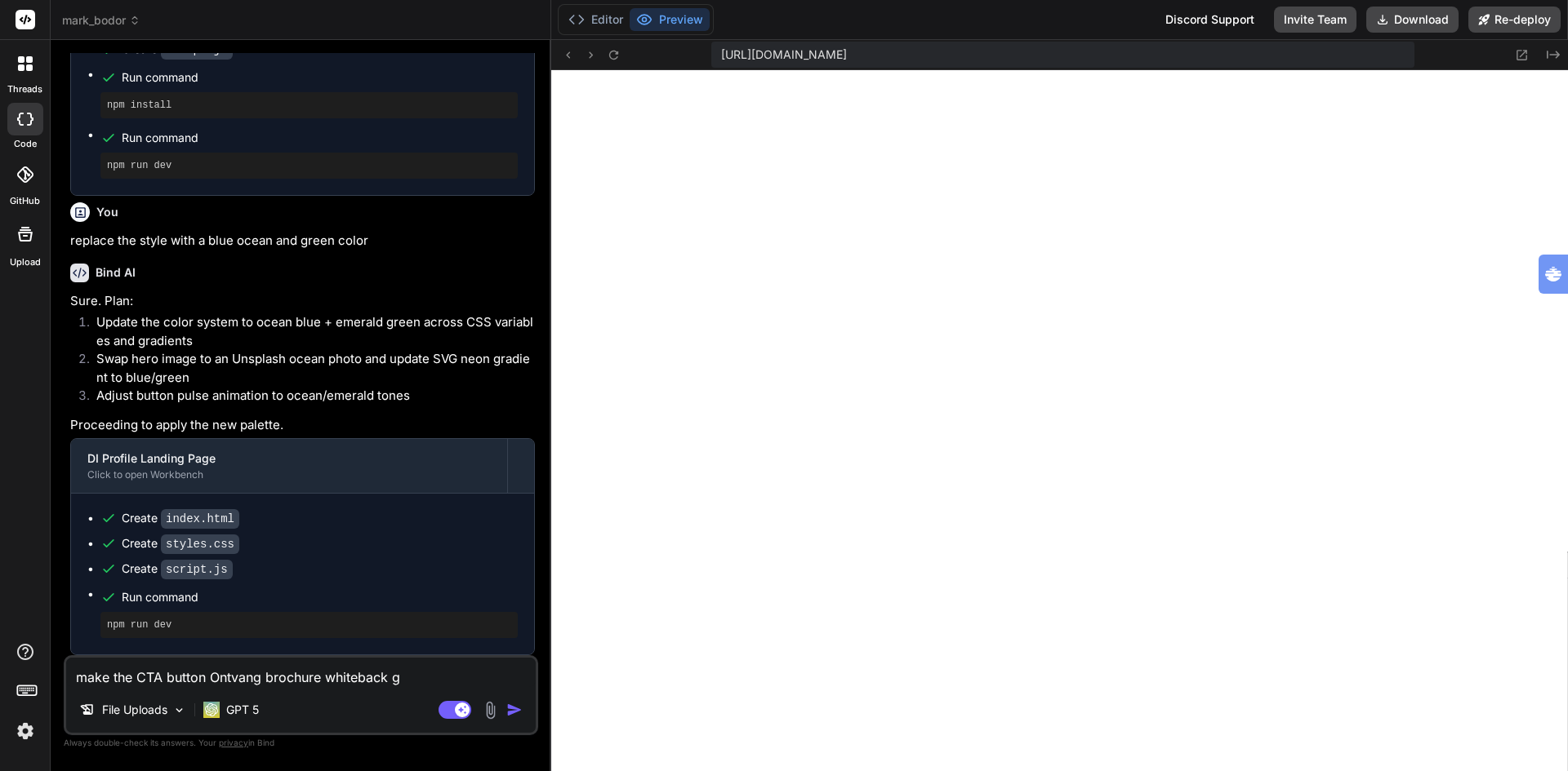
type textarea "make the CTA button Ontvang brochure whiteback gr"
type textarea "x"
type textarea "make the CTA button Ontvang brochure whiteback gro"
type textarea "x"
type textarea "make the CTA button Ontvang brochure whiteback grou"
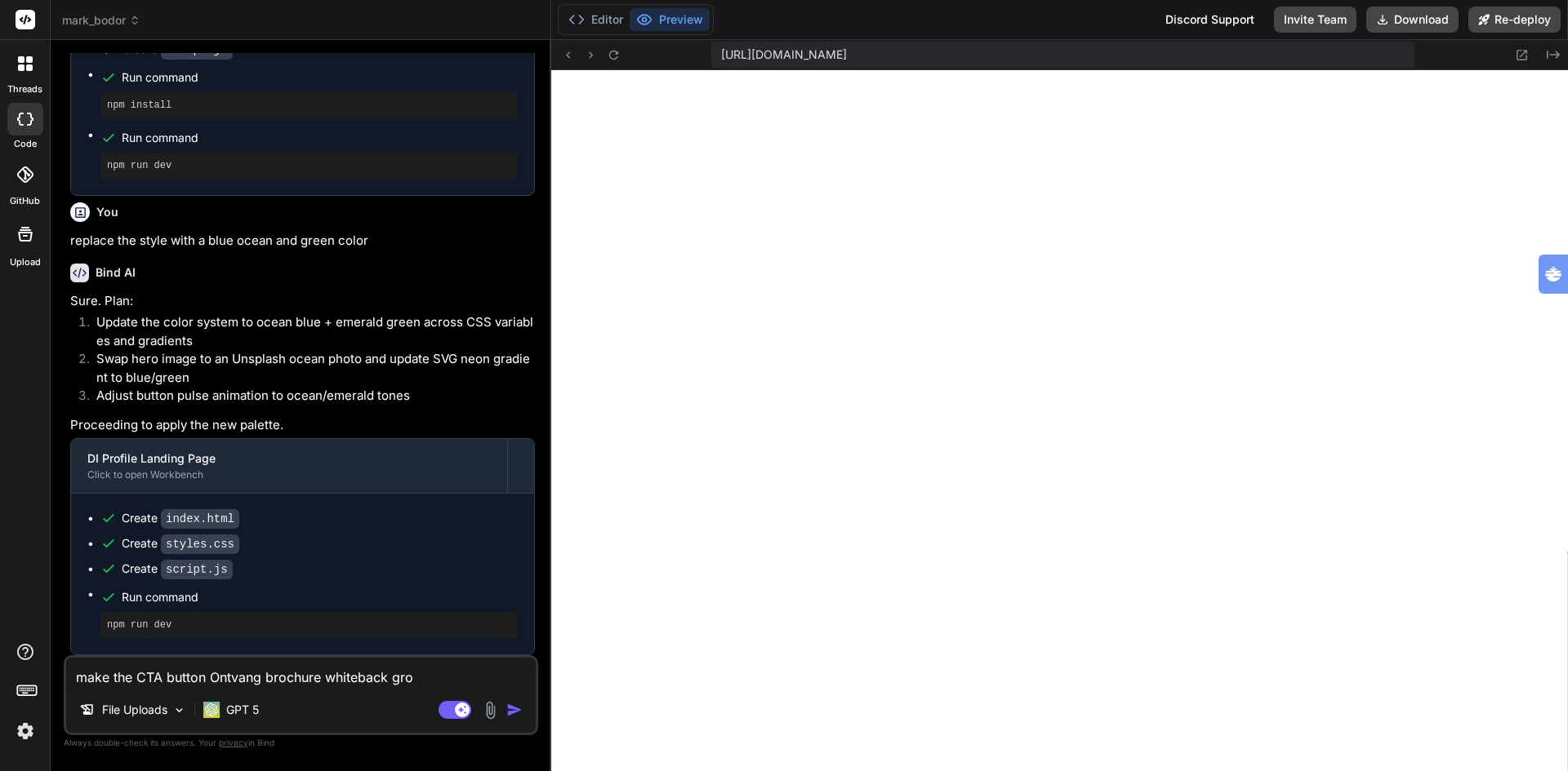
type textarea "x"
type textarea "make the CTA button Ontvang brochure whiteback groun"
type textarea "x"
type textarea "make the CTA button Ontvang brochure whiteback ground"
type textarea "x"
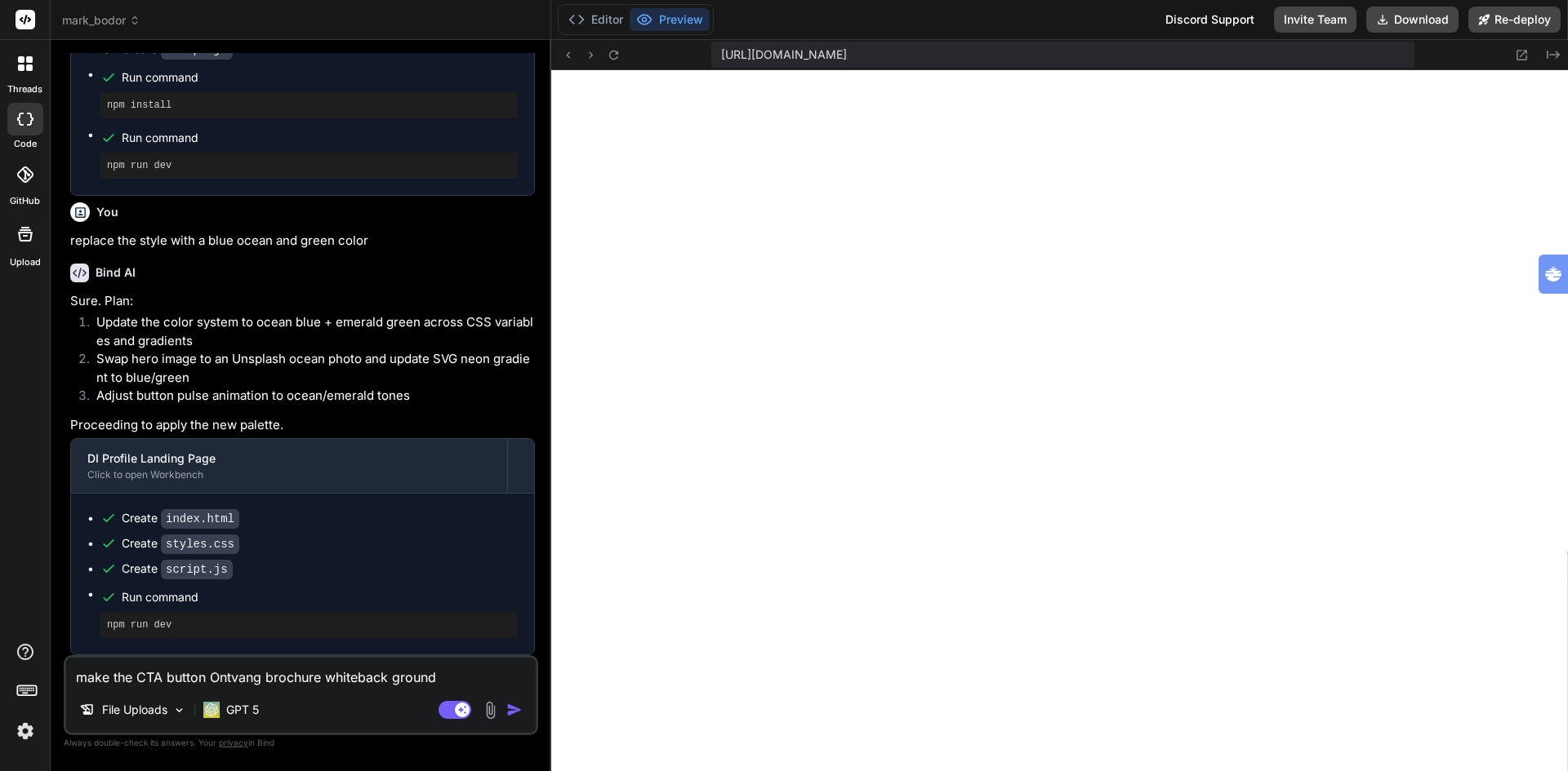
type textarea "make the CTA button Ontvang brochure whiteback ground"
type textarea "x"
type textarea "make the CTA button Ontvang brochure whiteback ground b"
type textarea "x"
type textarea "make the CTA button Ontvang brochure whiteback ground bl"
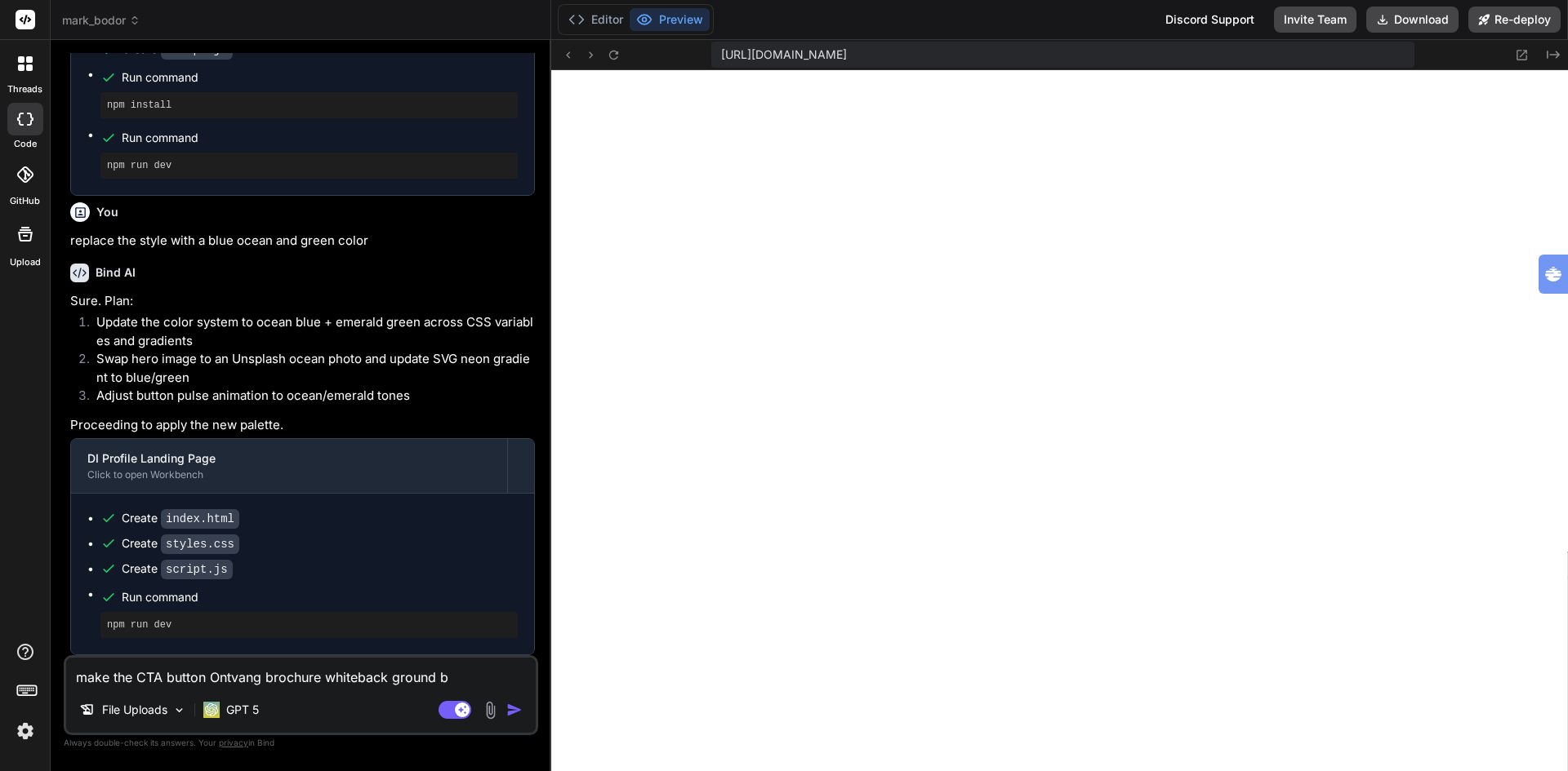
type textarea "x"
type textarea "make the CTA button Ontvang brochure whiteback ground bla"
type textarea "x"
type textarea "make the CTA button Ontvang brochure whiteback ground blac"
type textarea "x"
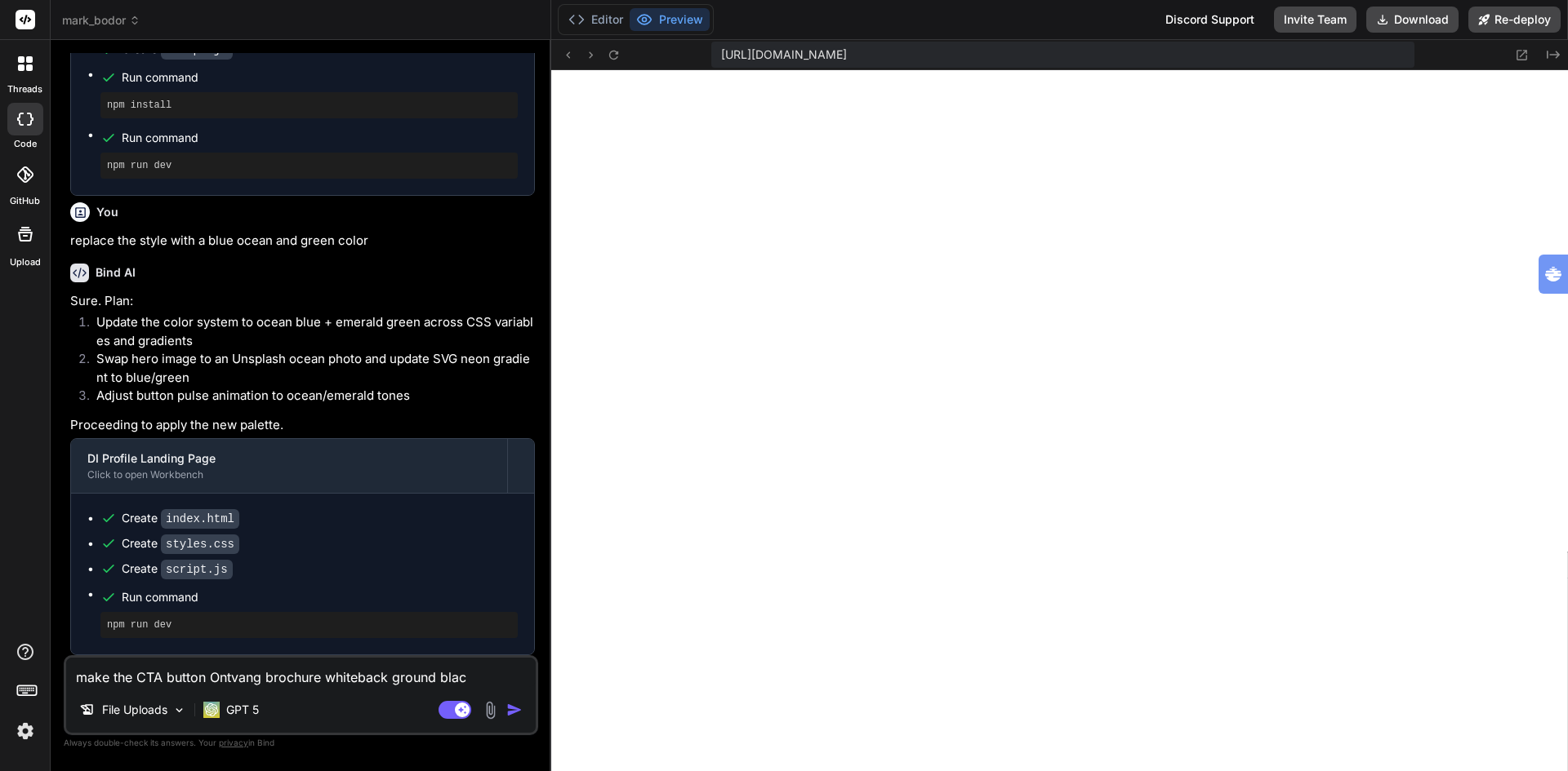
type textarea "make the CTA button Ontvang brochure whiteback ground blacj"
type textarea "x"
type textarea "make the CTA button Ontvang brochure whiteback ground blacj"
type textarea "x"
type textarea "make the CTA button Ontvang brochure whiteback ground blacj"
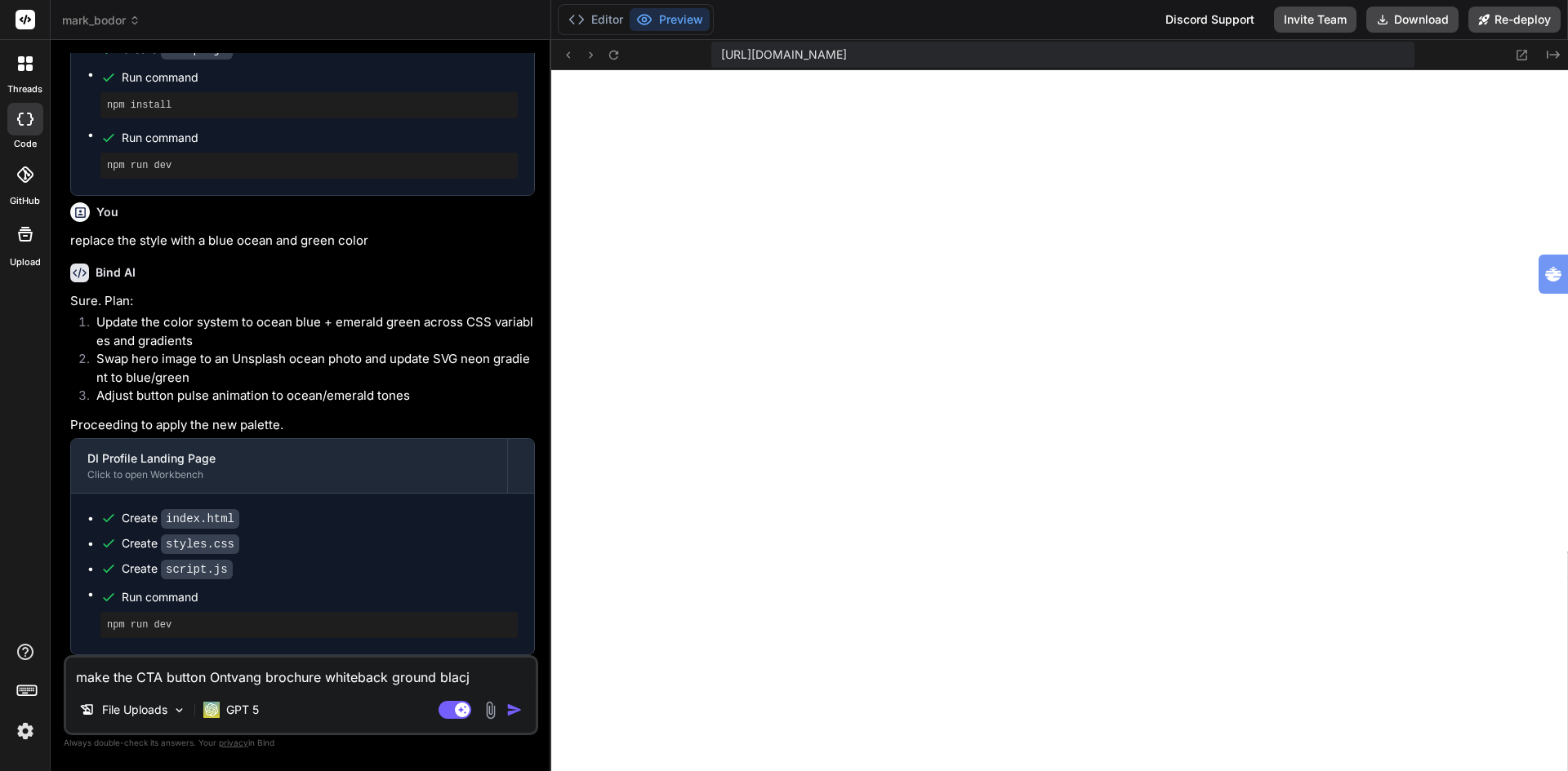
type textarea "x"
type textarea "make the CTA button Ontvang brochure whiteback ground blac"
type textarea "x"
type textarea "make the CTA button Ontvang brochure whiteback ground black"
type textarea "x"
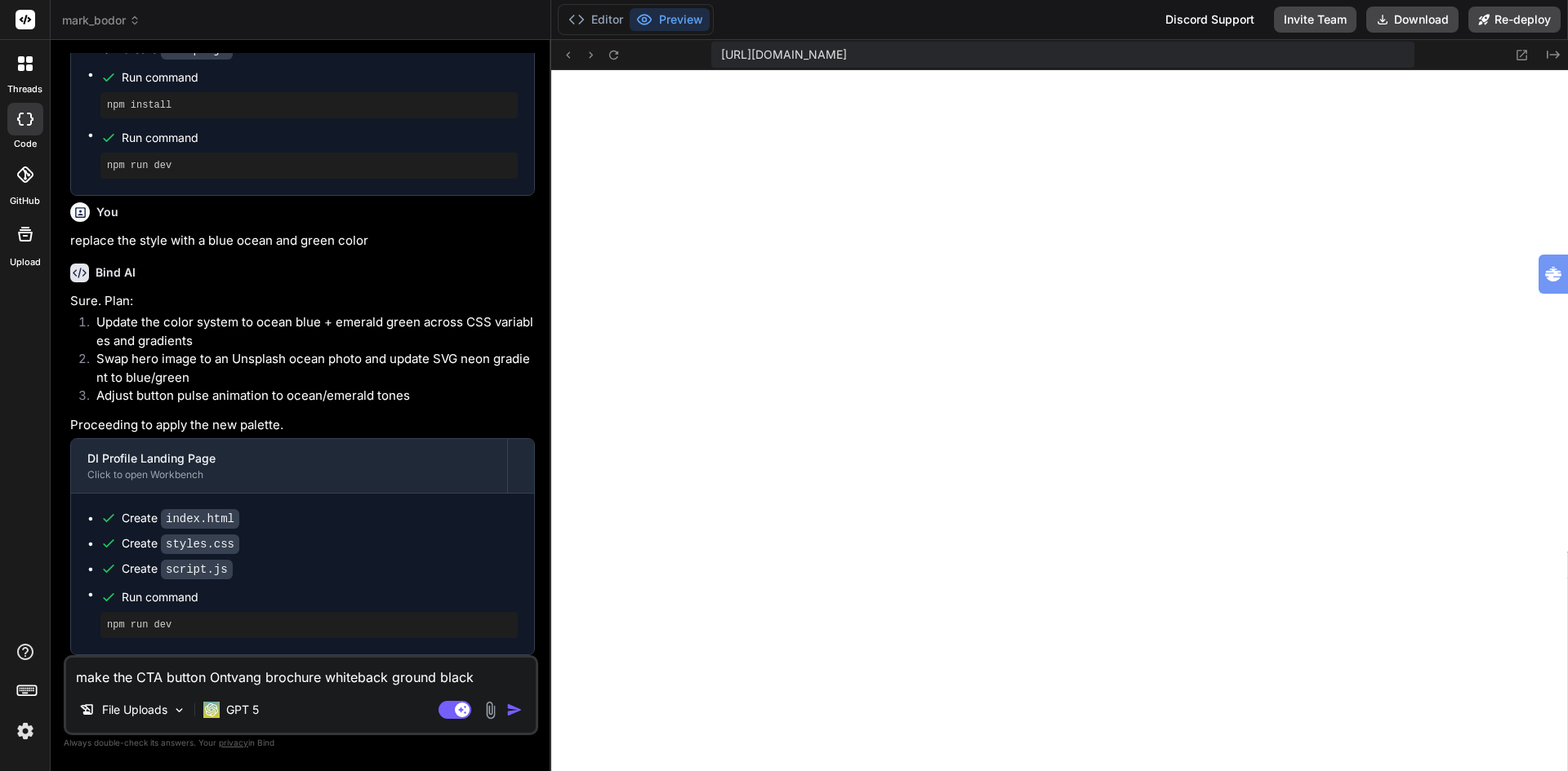
type textarea "make the CTA button Ontvang brochure whiteback ground black"
type textarea "x"
type textarea "make the CTA button Ontvang brochure whiteback ground black t"
type textarea "x"
type textarea "make the CTA button Ontvang brochure whiteback ground black te"
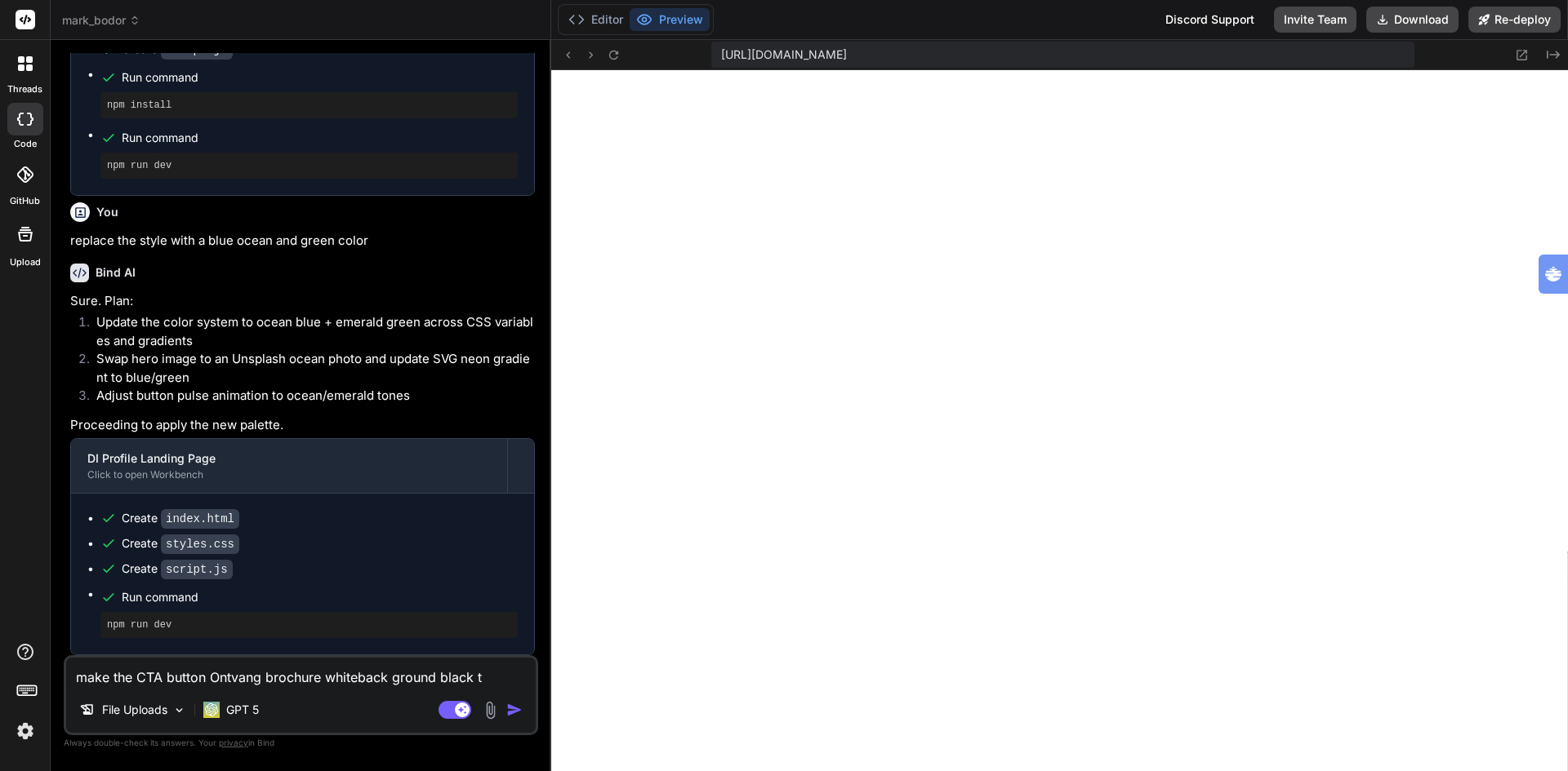
type textarea "x"
type textarea "make the CTA button Ontvang brochure whiteback ground black tex"
type textarea "x"
type textarea "make the CTA button Ontvang brochure whiteback ground black text"
type textarea "x"
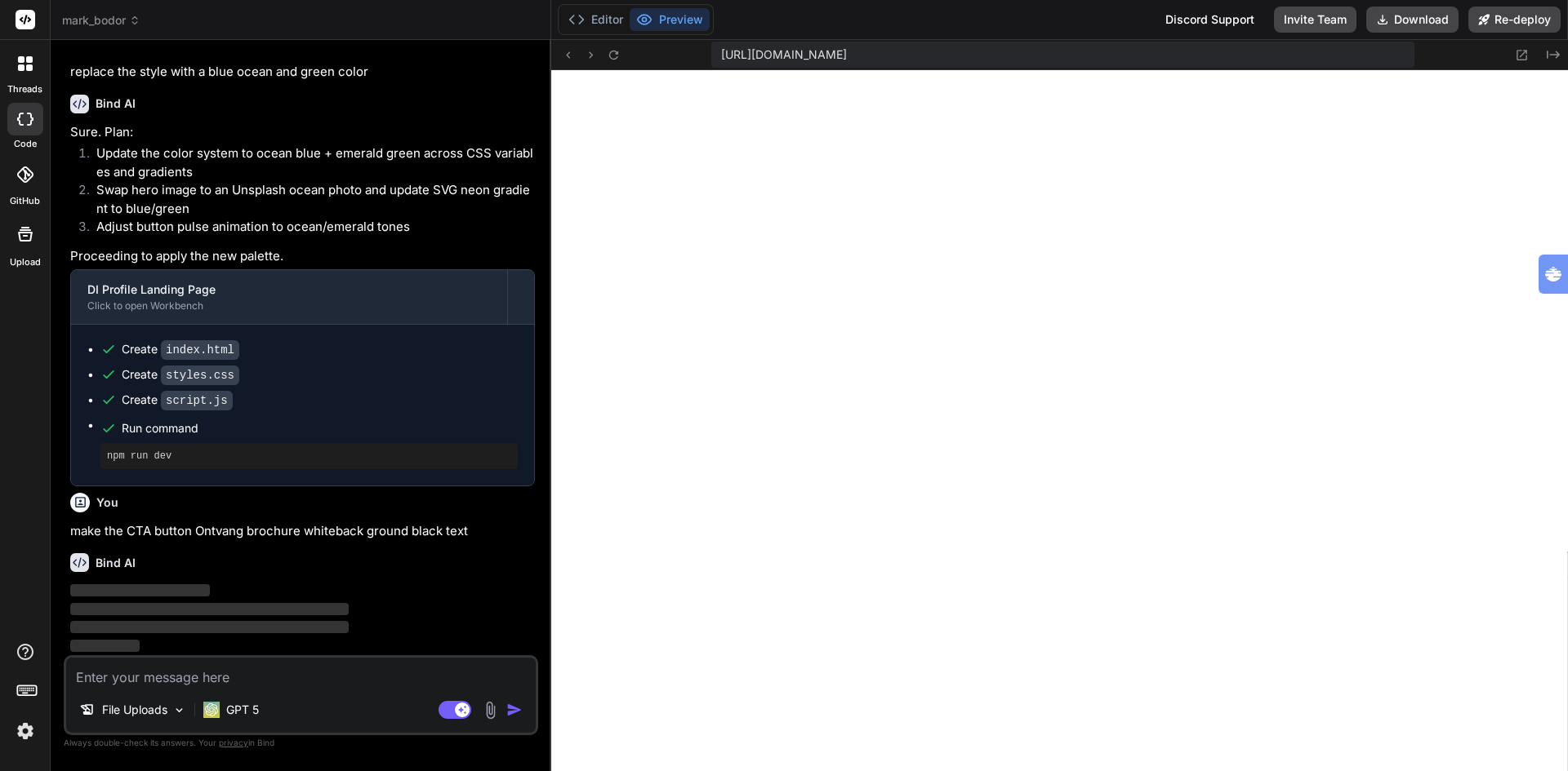
scroll to position [4460, 0]
click at [24, 731] on img at bounding box center [25, 731] width 28 height 28
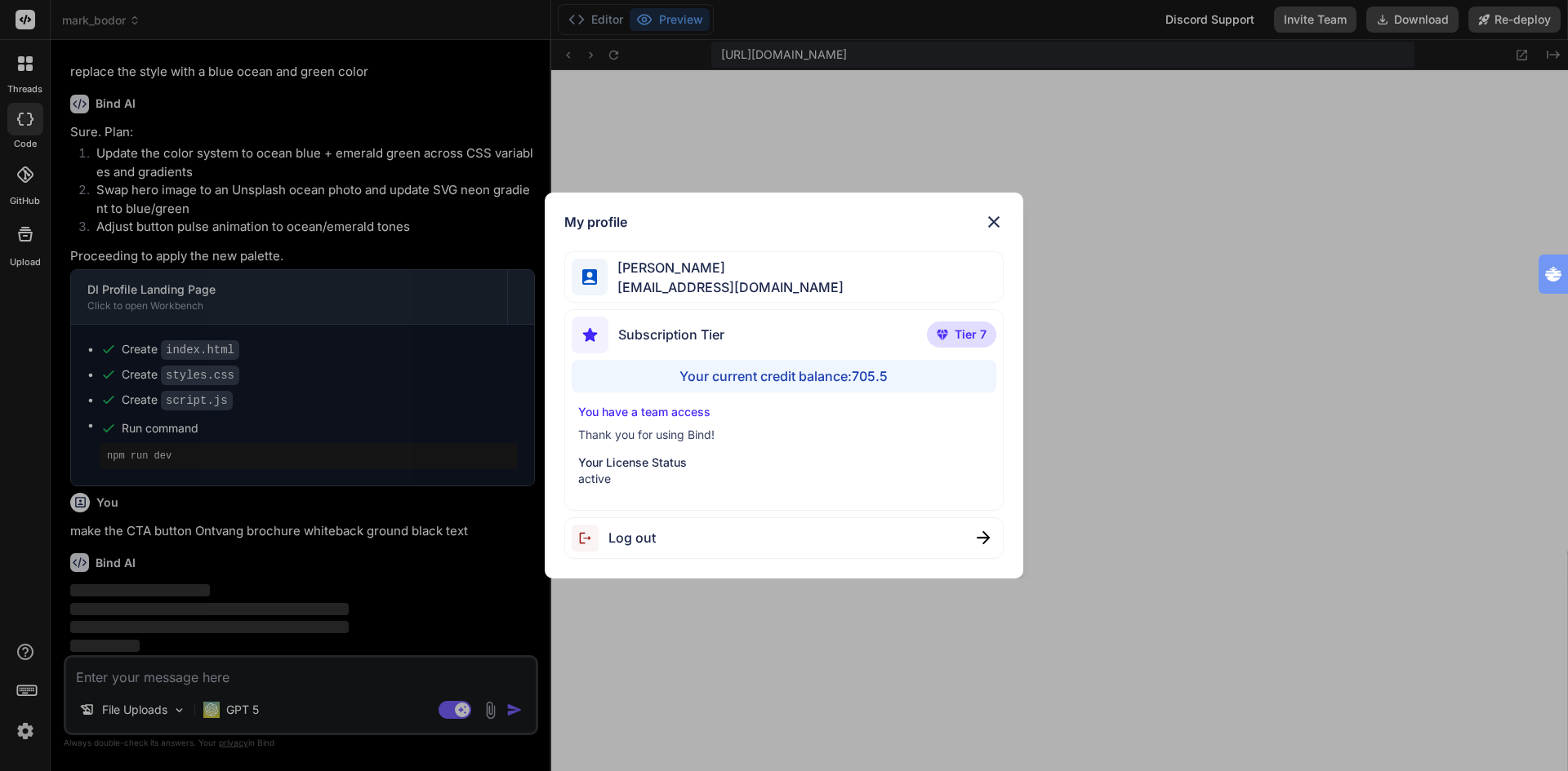
click at [24, 731] on div "My profile [PERSON_NAME] [EMAIL_ADDRESS][DOMAIN_NAME] Subscription Tier Tier 7 …" at bounding box center [784, 385] width 1568 height 771
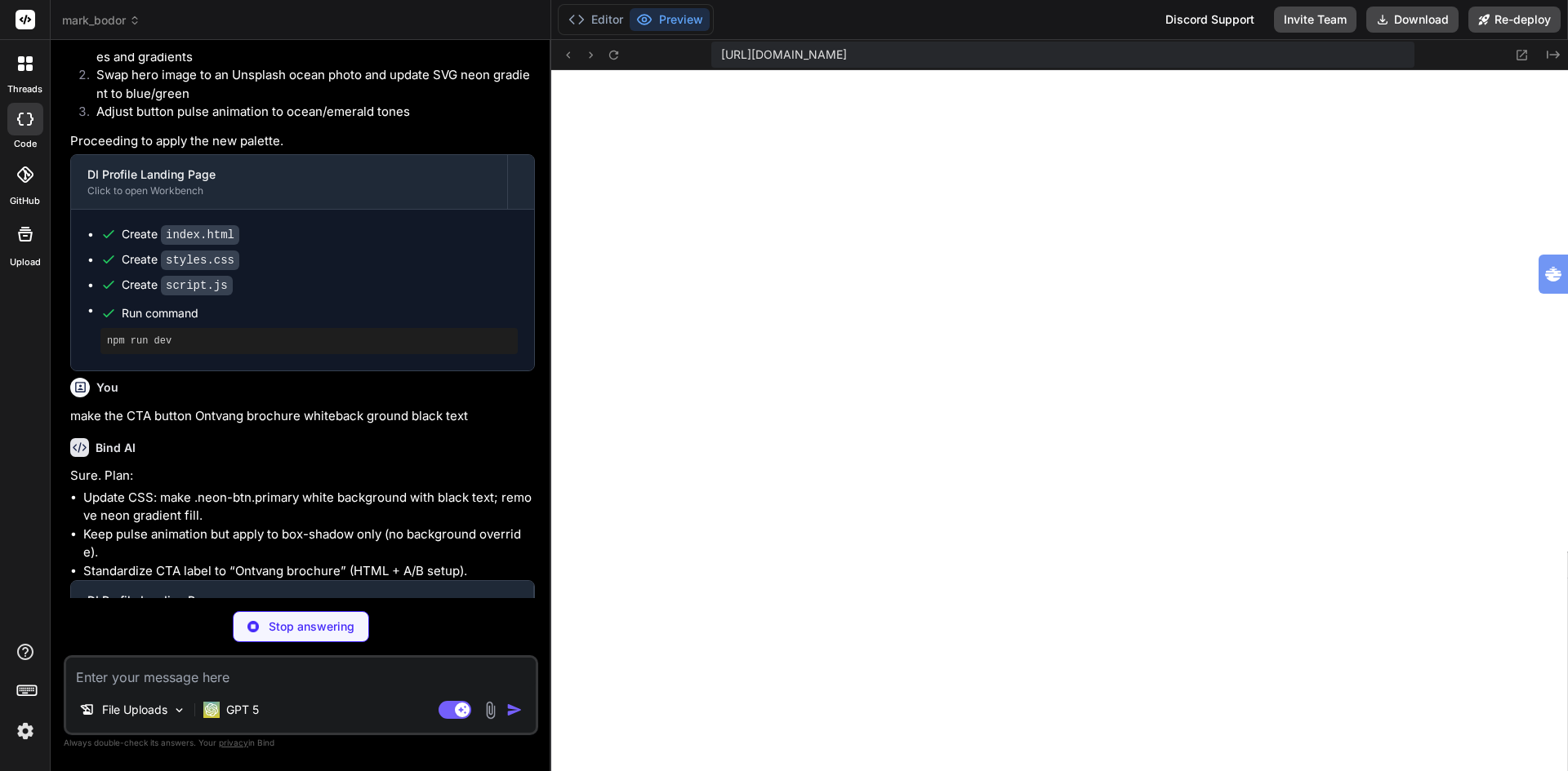
type textarea "x"
type textarea "</form> </div> </div> <script src="script.js"></script> </body> </html>"
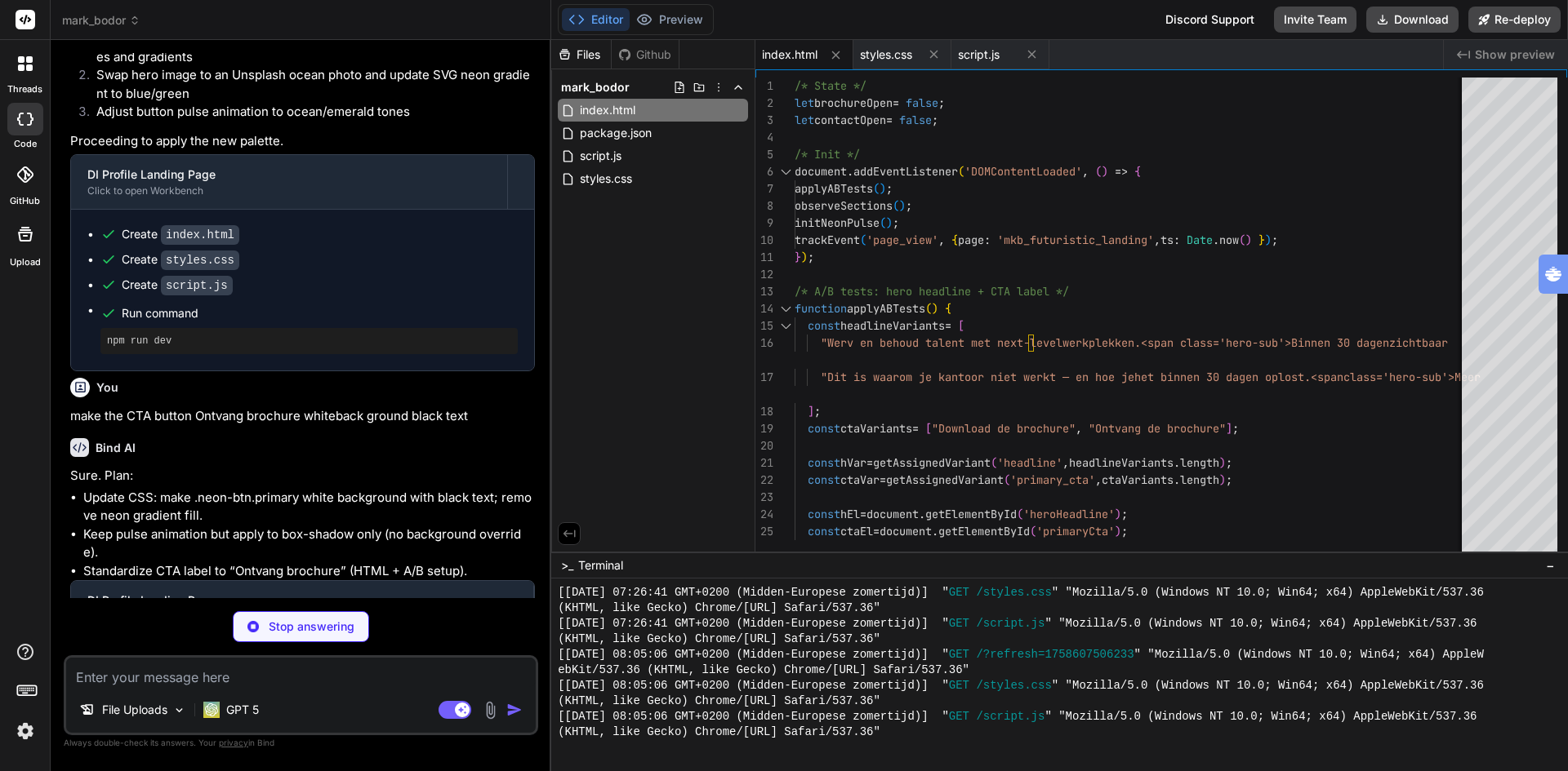
type textarea "x"
type textarea "transition-duration: .01ms !important; } }"
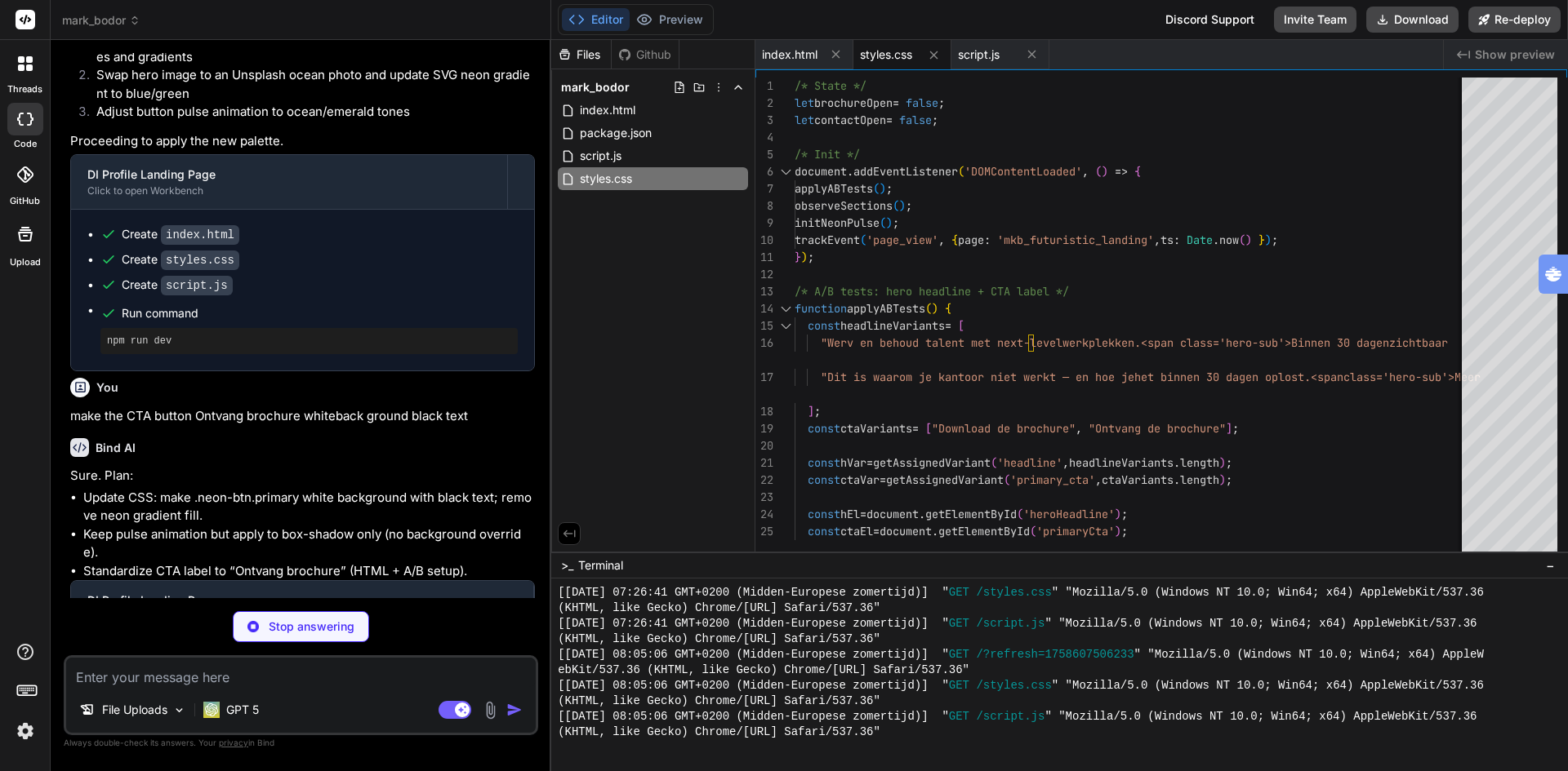
type textarea "x"
type textarea "style.textContent = ` @keyframes slideIn { from { transform: translateY(-10px);…"
type textarea "x"
